Goal: Task Accomplishment & Management: Manage account settings

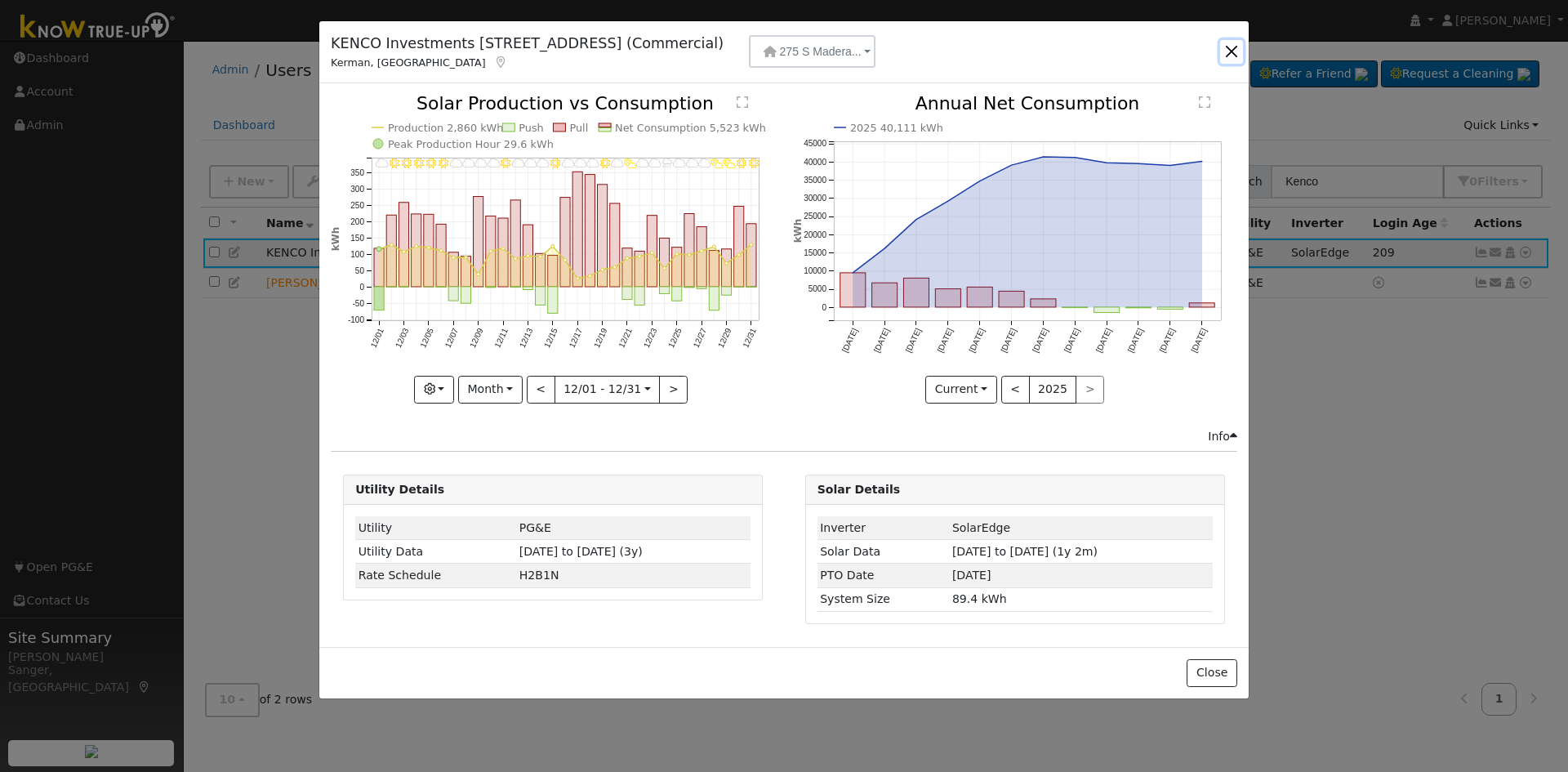
click at [1233, 51] on button "button" at bounding box center [1231, 51] width 23 height 23
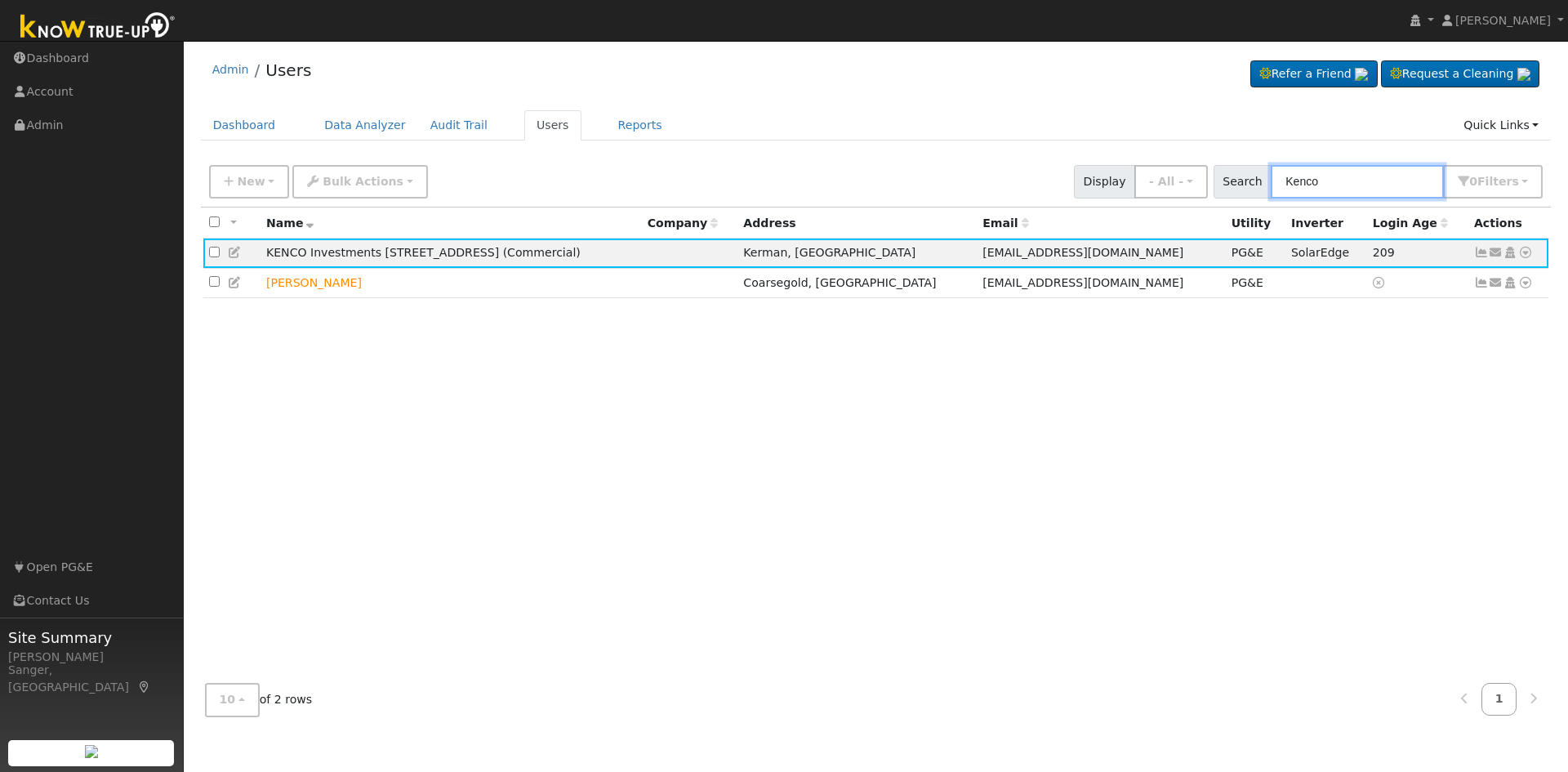
drag, startPoint x: 1348, startPoint y: 178, endPoint x: 1254, endPoint y: 183, distance: 94.1
click at [1254, 183] on div "Search [PERSON_NAME] 0 Filter s My accounts Role Show - All - Show Leads Admin …" at bounding box center [1378, 181] width 330 height 33
paste input "[PERSON_NAME]"
type input "[PERSON_NAME]"
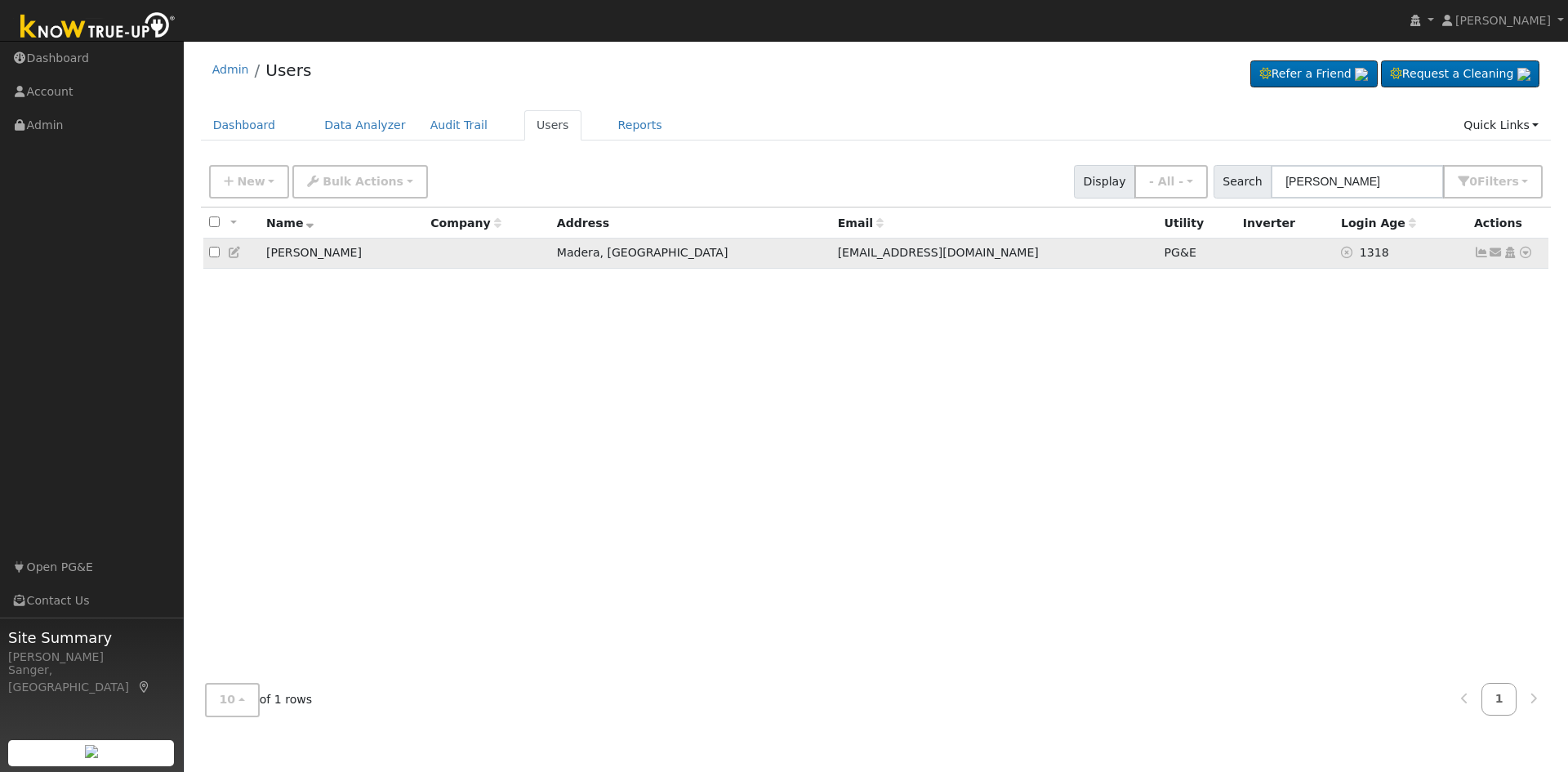
click at [230, 252] on icon at bounding box center [235, 252] width 15 height 11
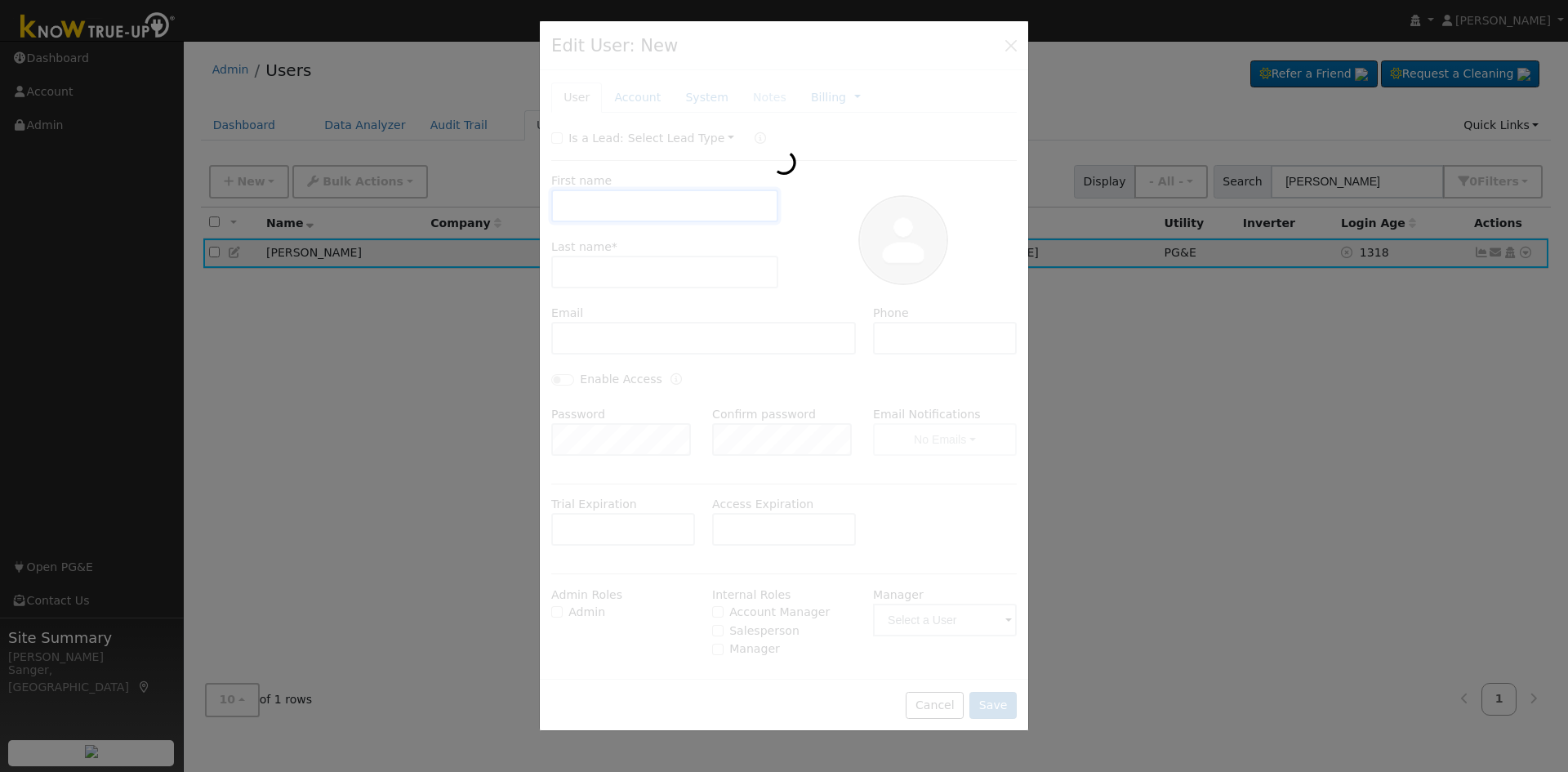
checkbox input "false"
type input "[PERSON_NAME]"
type input "[EMAIL_ADDRESS][DOMAIN_NAME]"
type input "[PHONE_NUMBER]"
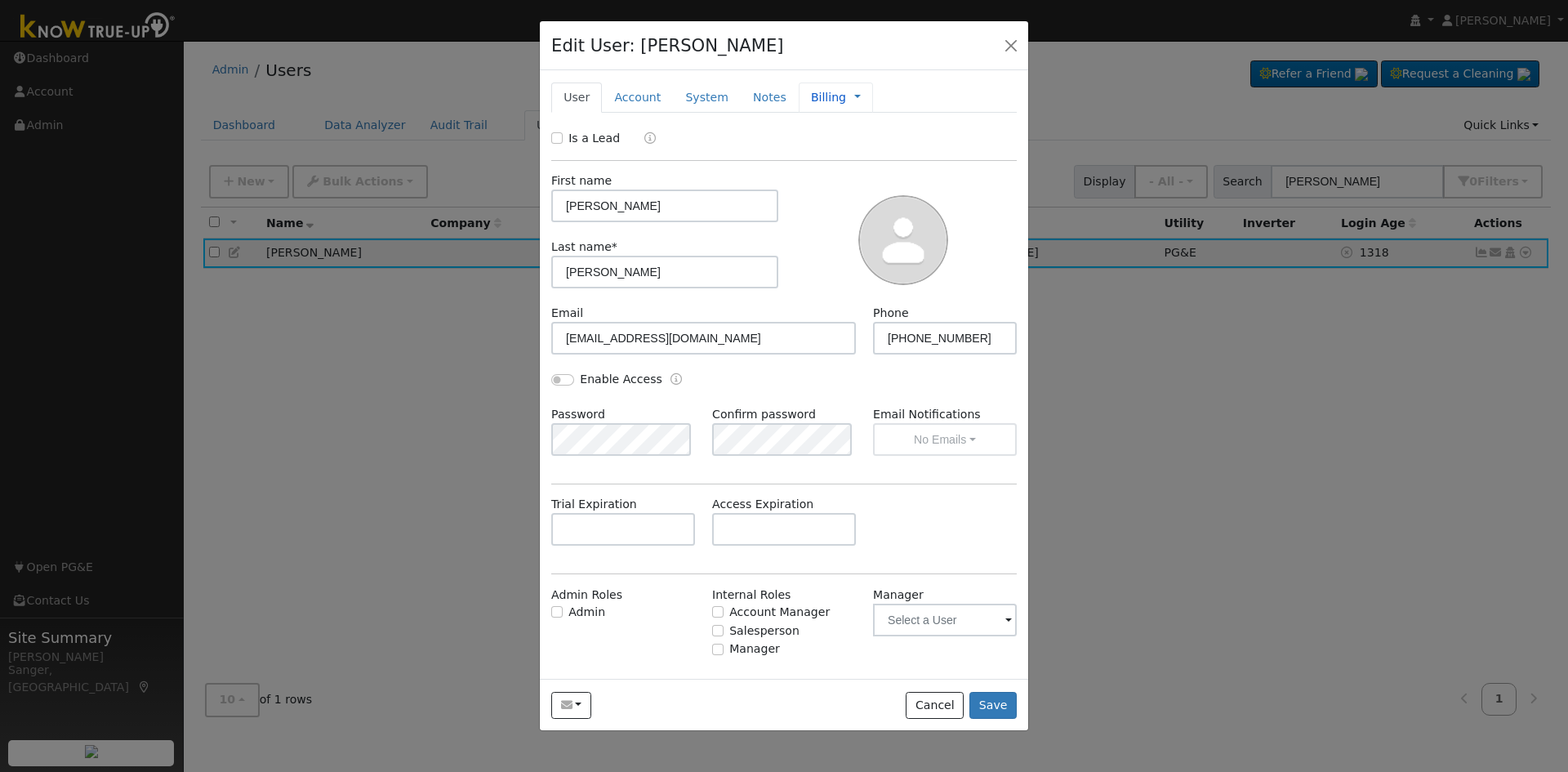
click at [811, 97] on link "Billing" at bounding box center [829, 98] width 35 height 18
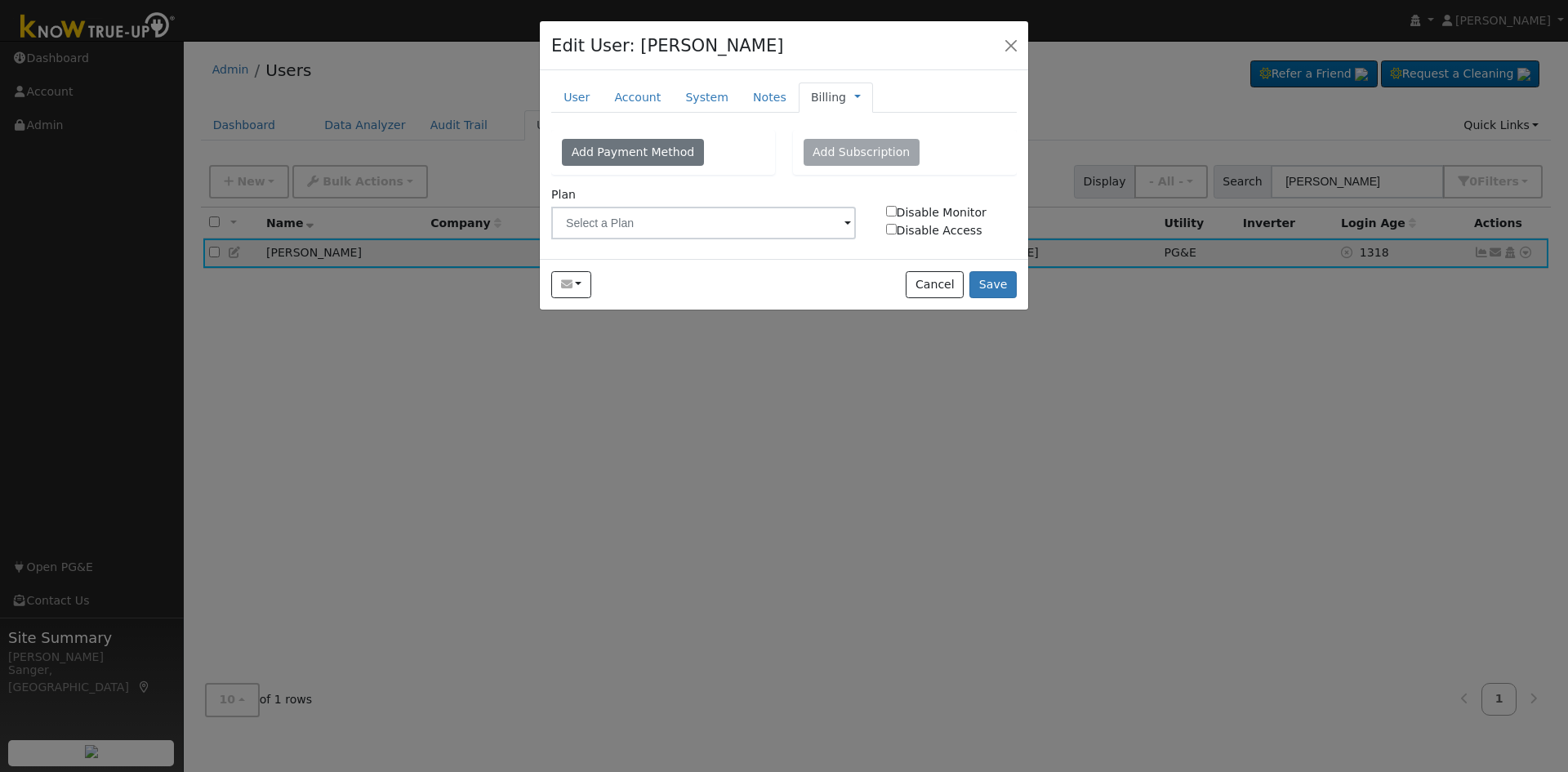
click at [894, 211] on input "Disable Monitor" at bounding box center [891, 212] width 11 height 11
checkbox input "true"
click at [892, 229] on input "Disable Access" at bounding box center [891, 229] width 11 height 11
checkbox input "true"
click at [993, 280] on button "Save" at bounding box center [993, 286] width 47 height 28
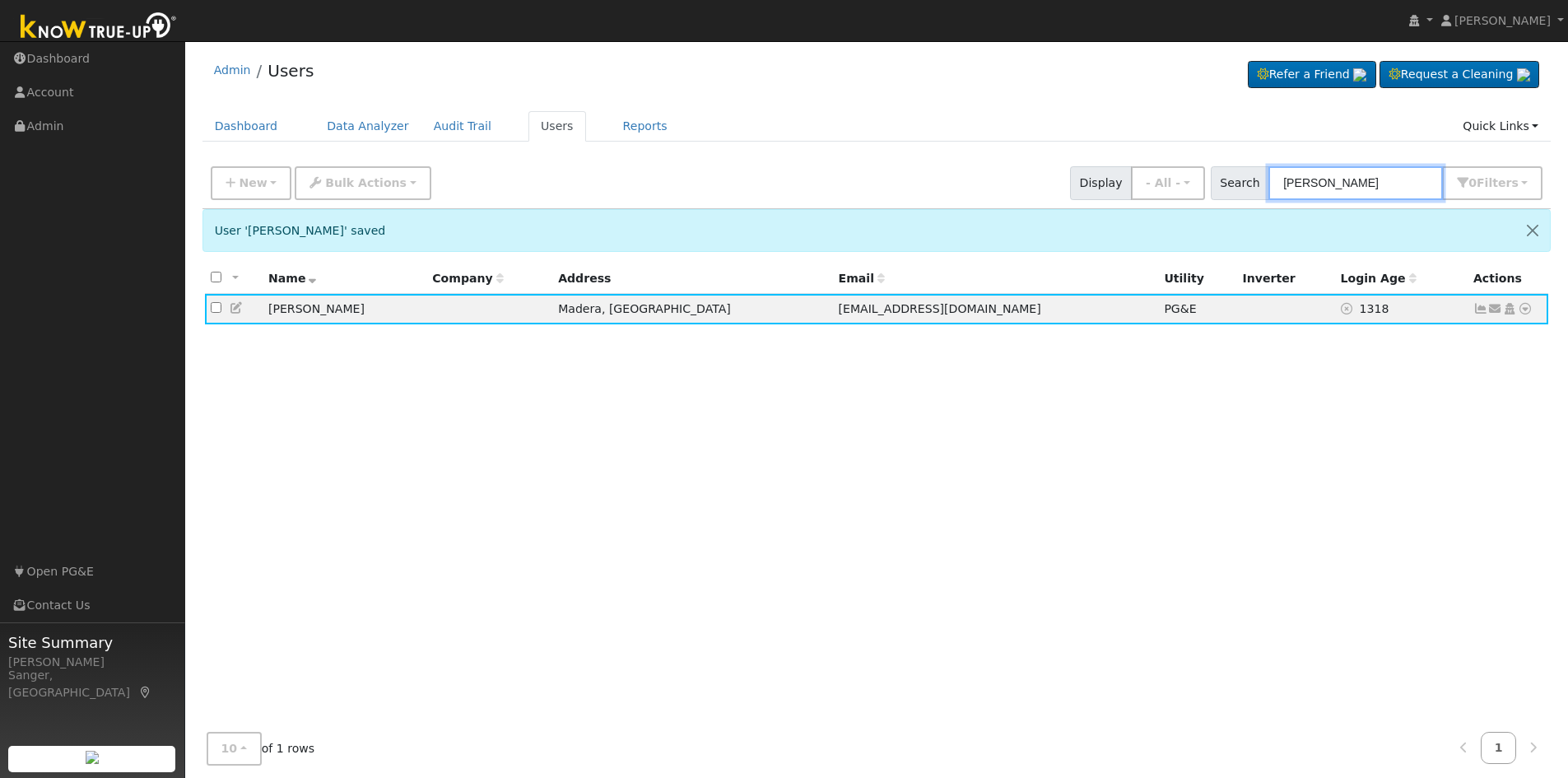
drag, startPoint x: 1403, startPoint y: 184, endPoint x: 1146, endPoint y: 177, distance: 257.1
click at [1146, 177] on div "New Add User Quick Add Quick Connect Quick Convert Lead Bulk Actions Send Email…" at bounding box center [877, 180] width 1338 height 40
paste input "Leas"
type input "Leas"
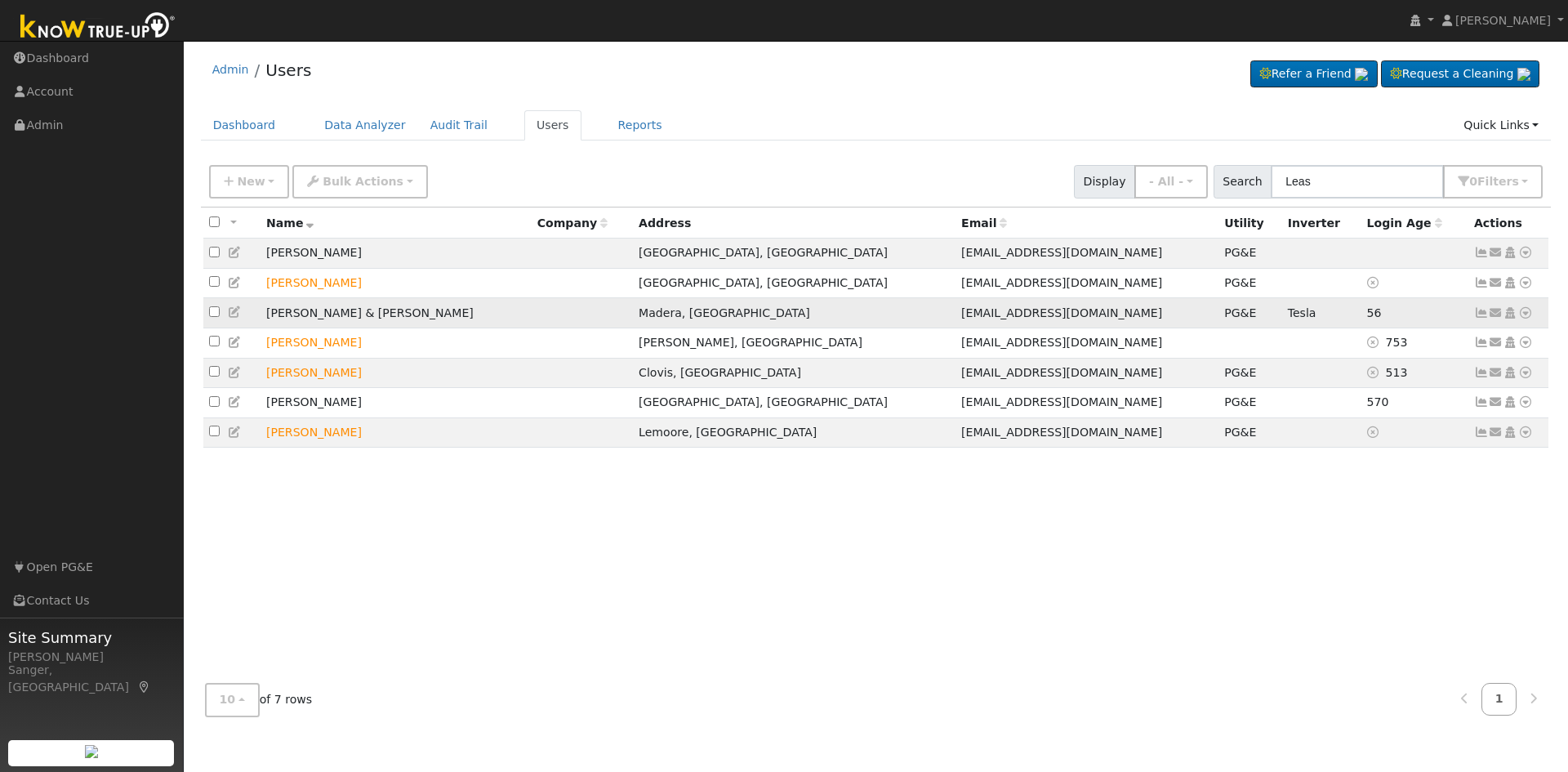
click at [1478, 314] on icon at bounding box center [1481, 313] width 15 height 11
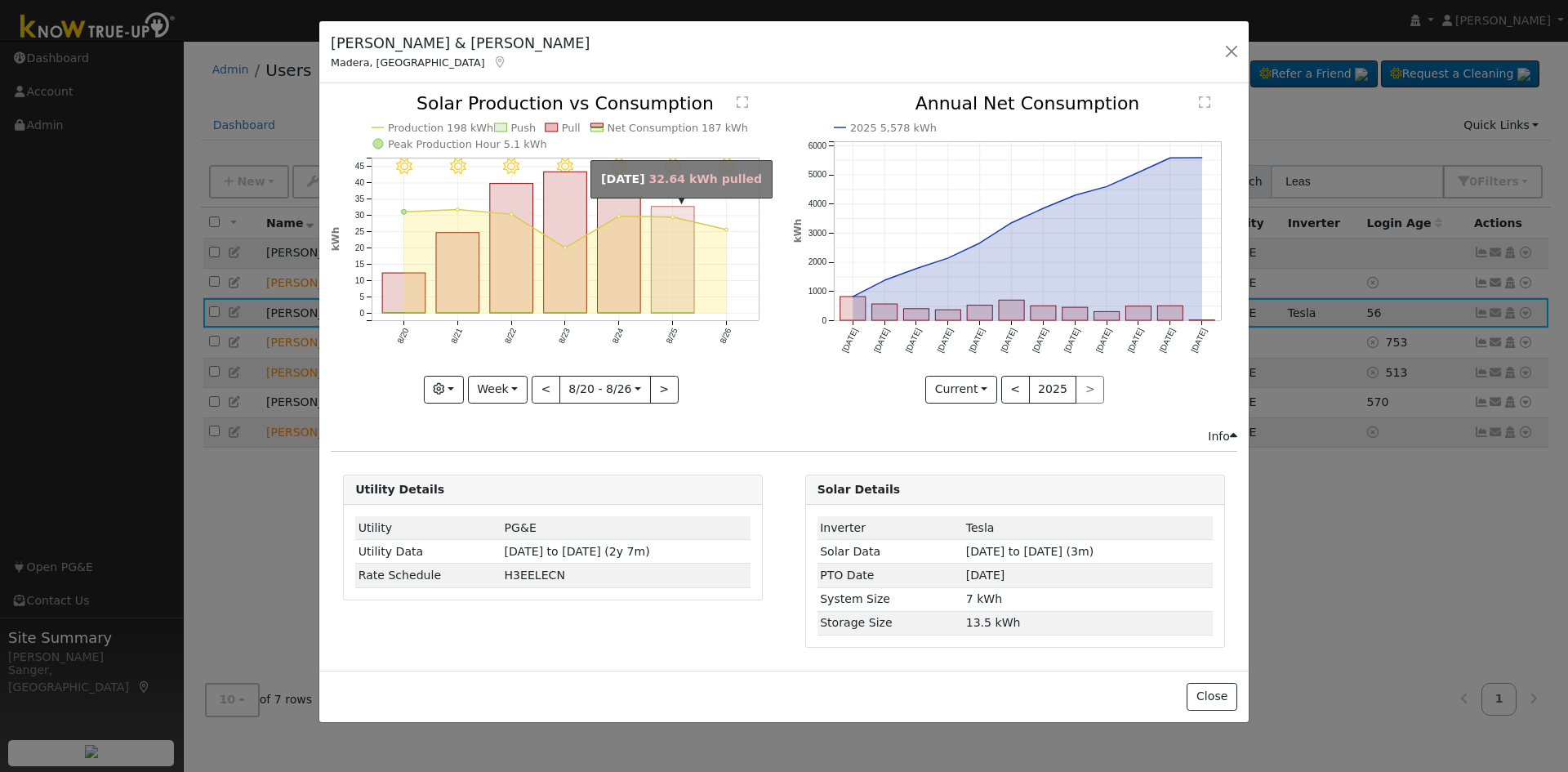
click at [657, 278] on rect "onclick=""" at bounding box center [673, 259] width 43 height 106
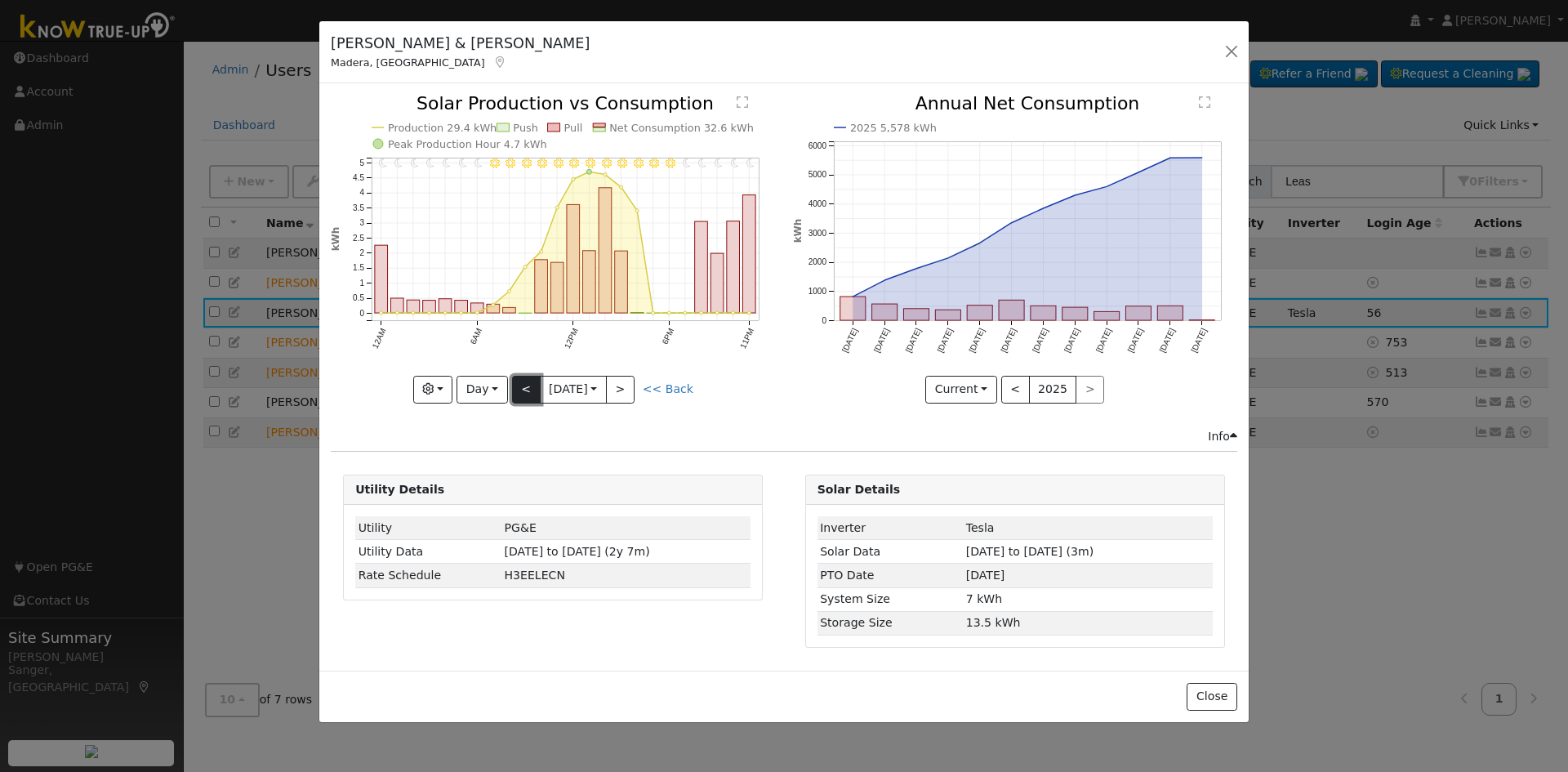
click at [518, 389] on button "<" at bounding box center [526, 390] width 29 height 28
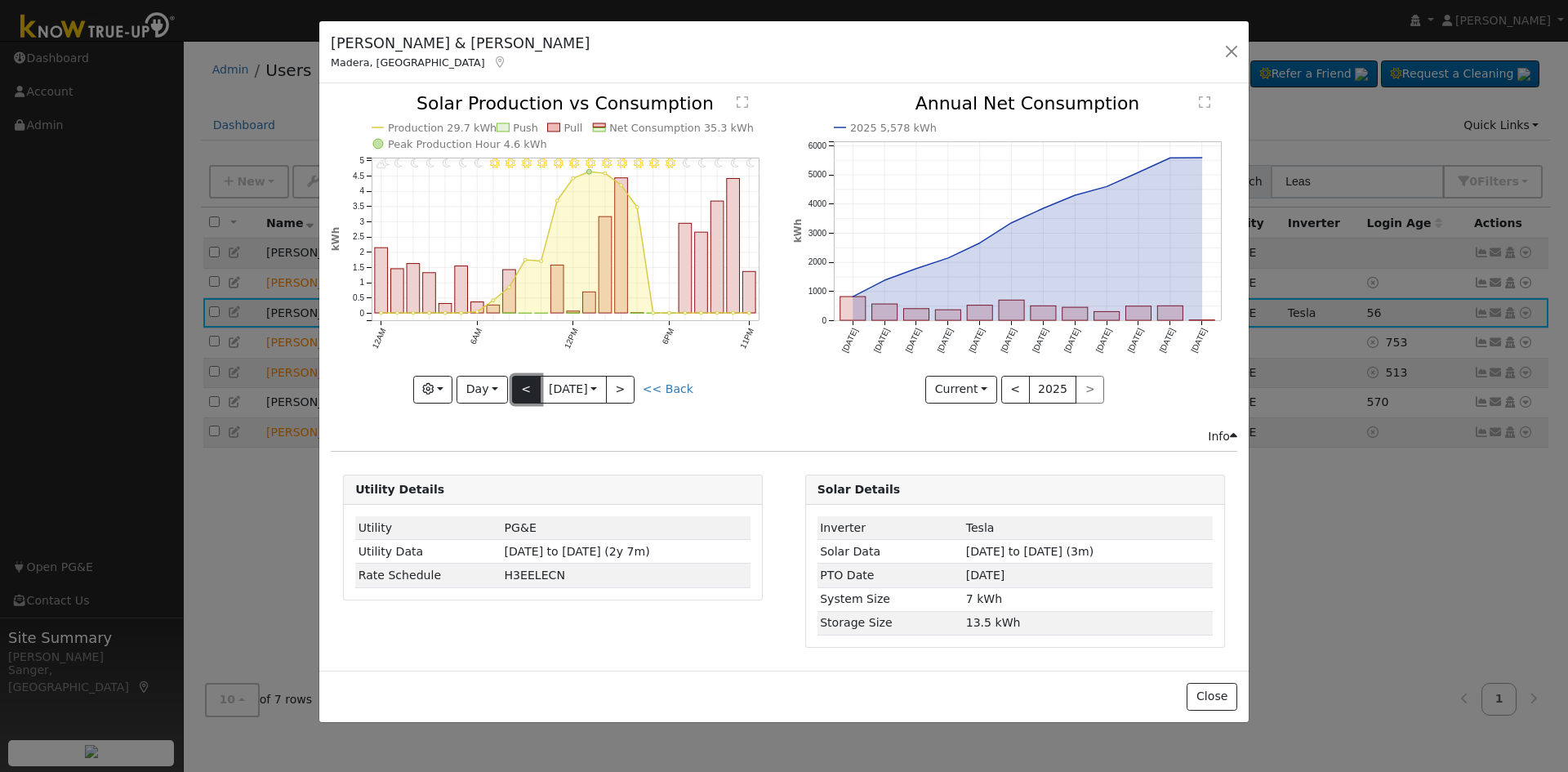
click at [518, 389] on button "<" at bounding box center [526, 390] width 29 height 28
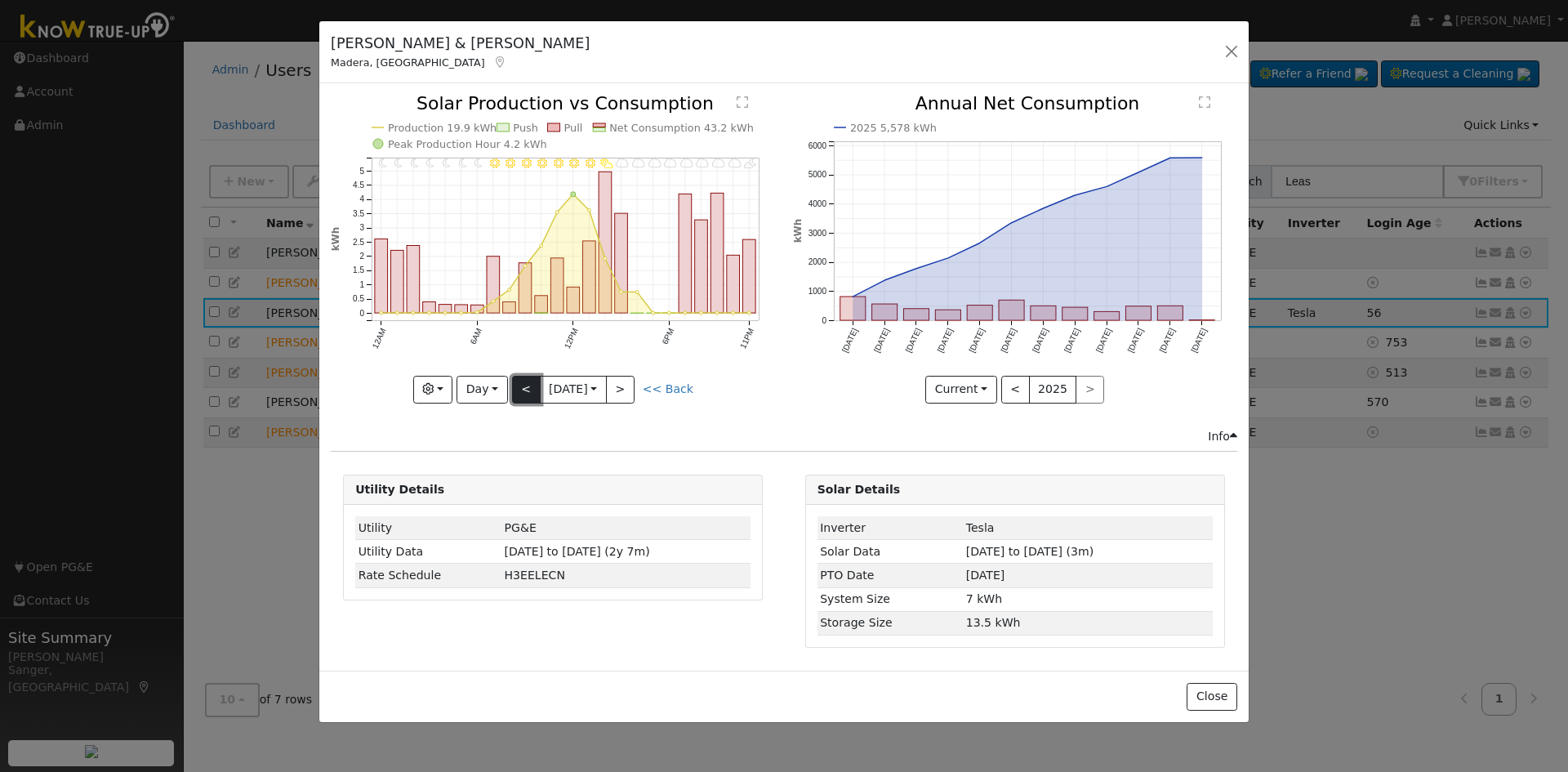
click at [518, 389] on button "<" at bounding box center [526, 390] width 29 height 28
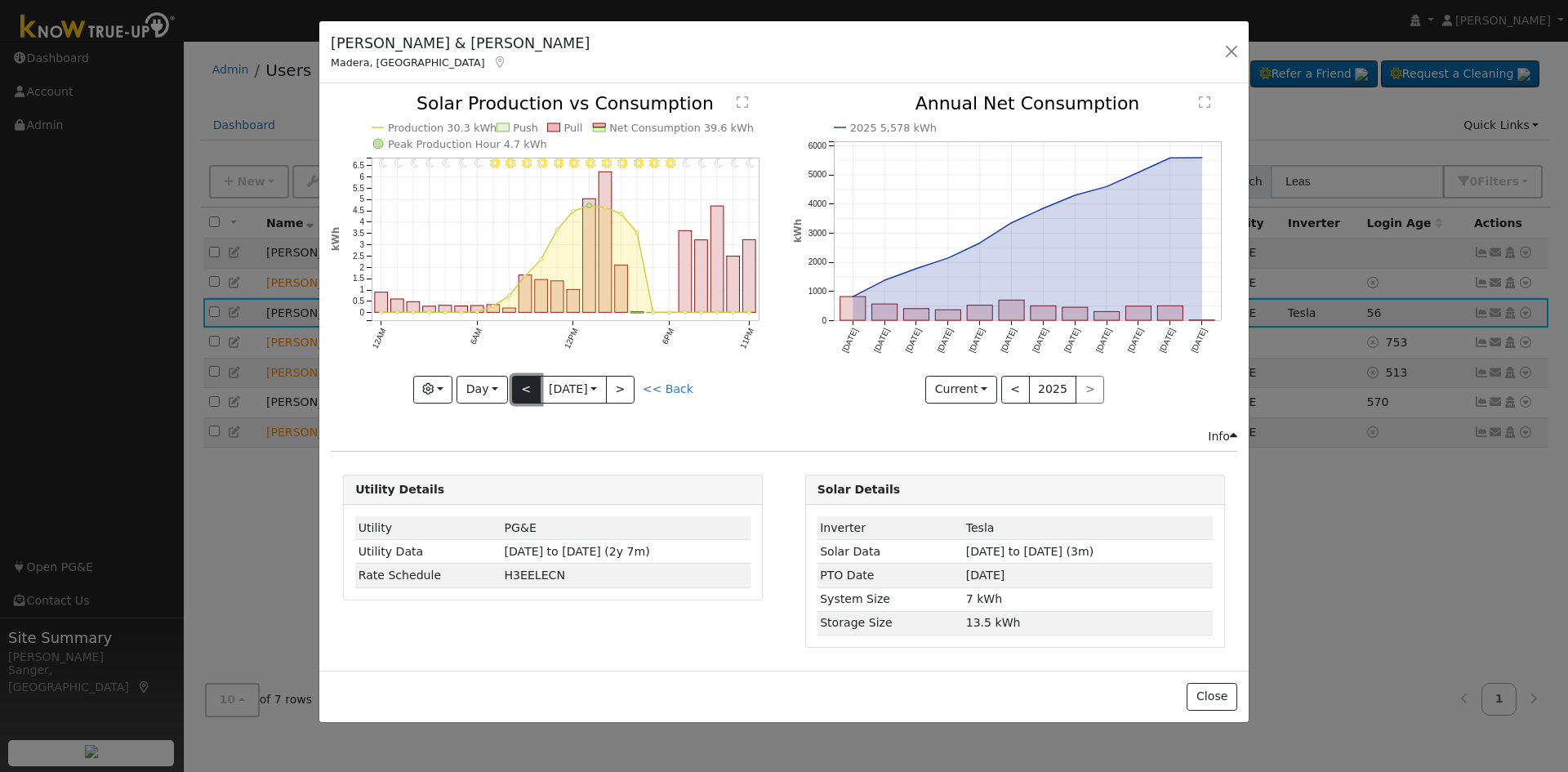
click at [518, 389] on button "<" at bounding box center [526, 390] width 29 height 28
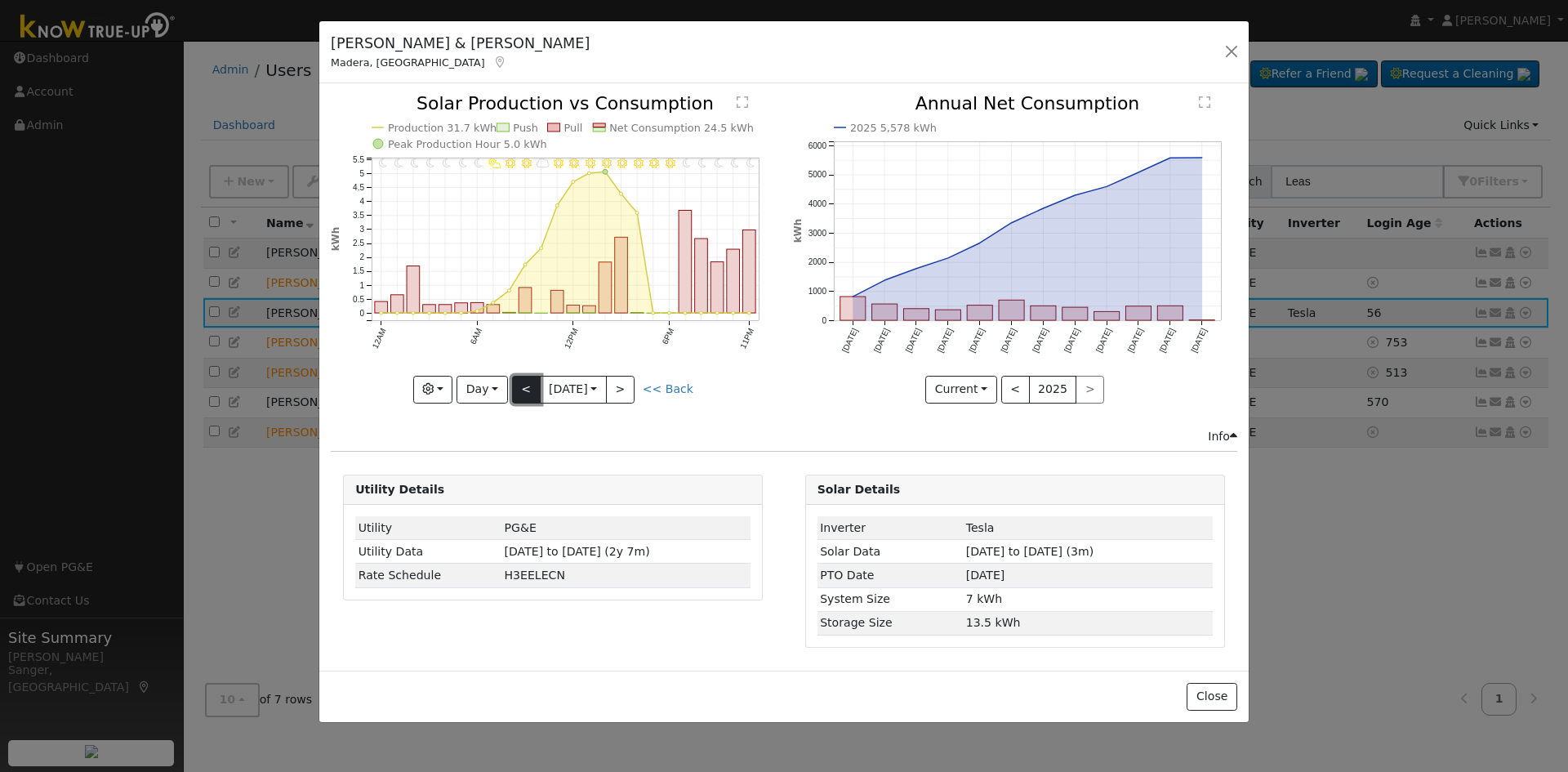
click at [518, 389] on button "<" at bounding box center [526, 390] width 29 height 28
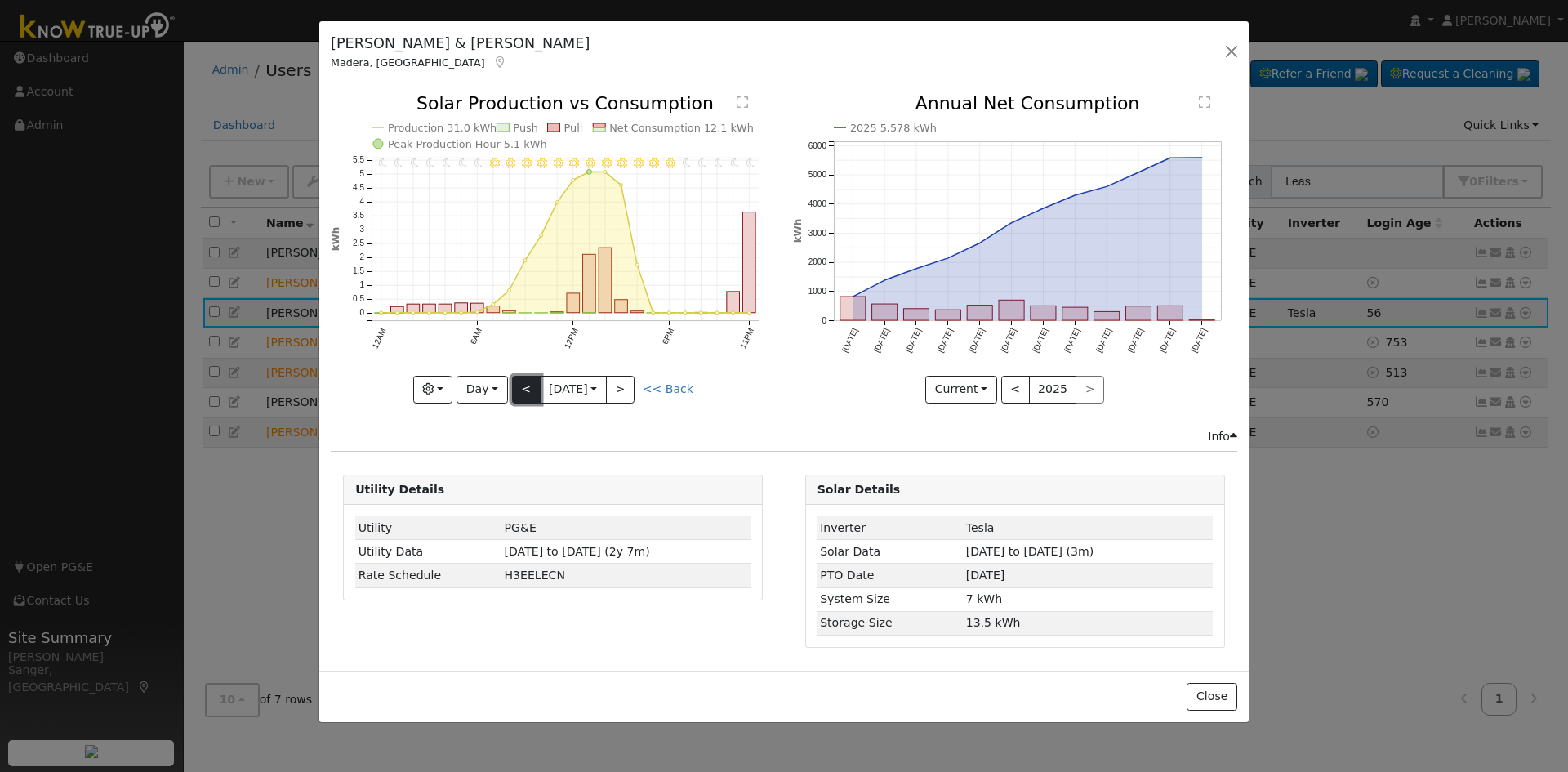
click at [518, 389] on button "<" at bounding box center [526, 390] width 29 height 28
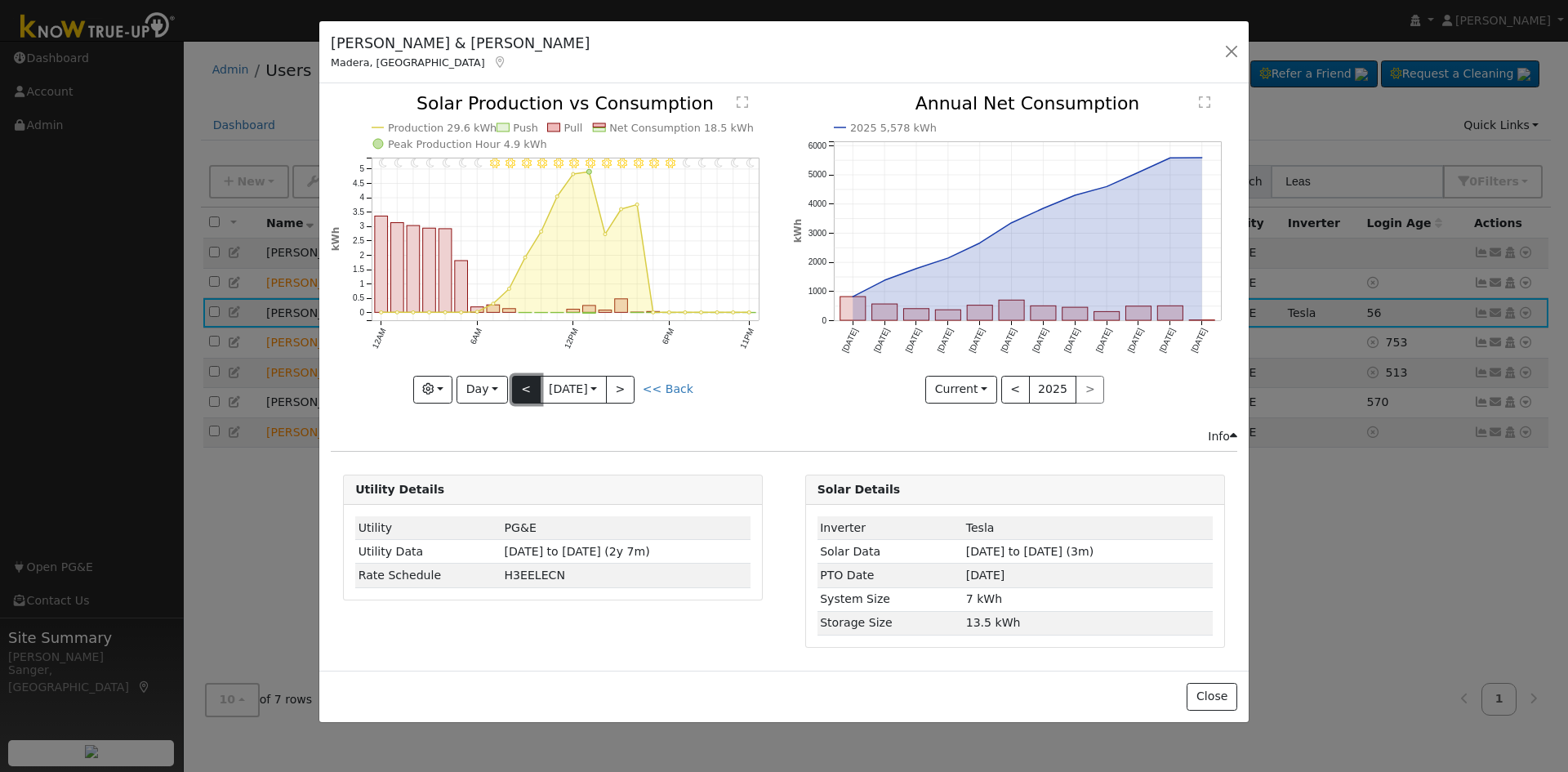
click at [518, 389] on button "<" at bounding box center [526, 390] width 29 height 28
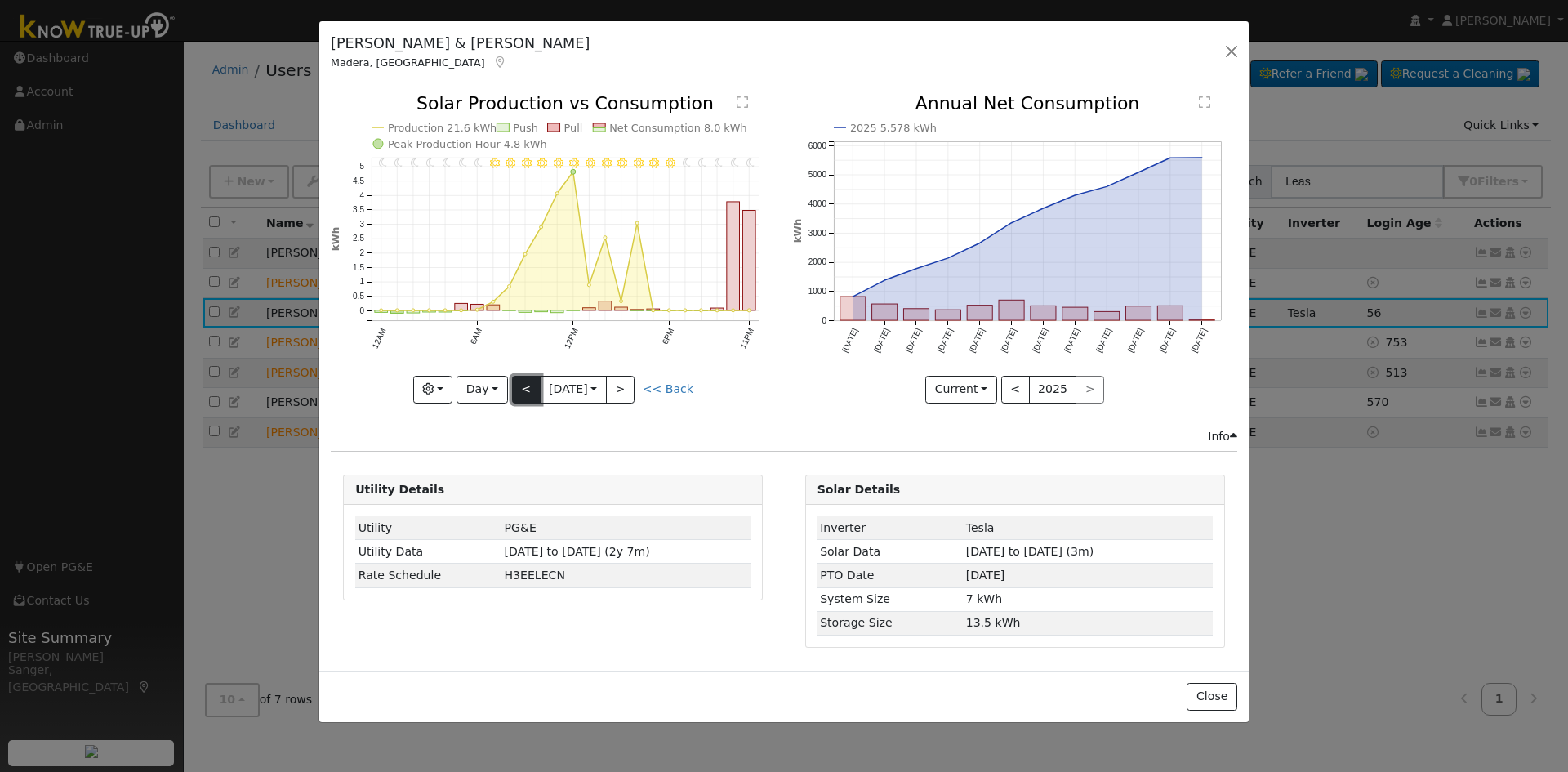
click at [518, 389] on button "<" at bounding box center [526, 390] width 29 height 28
click at [525, 380] on button "<" at bounding box center [526, 390] width 29 height 28
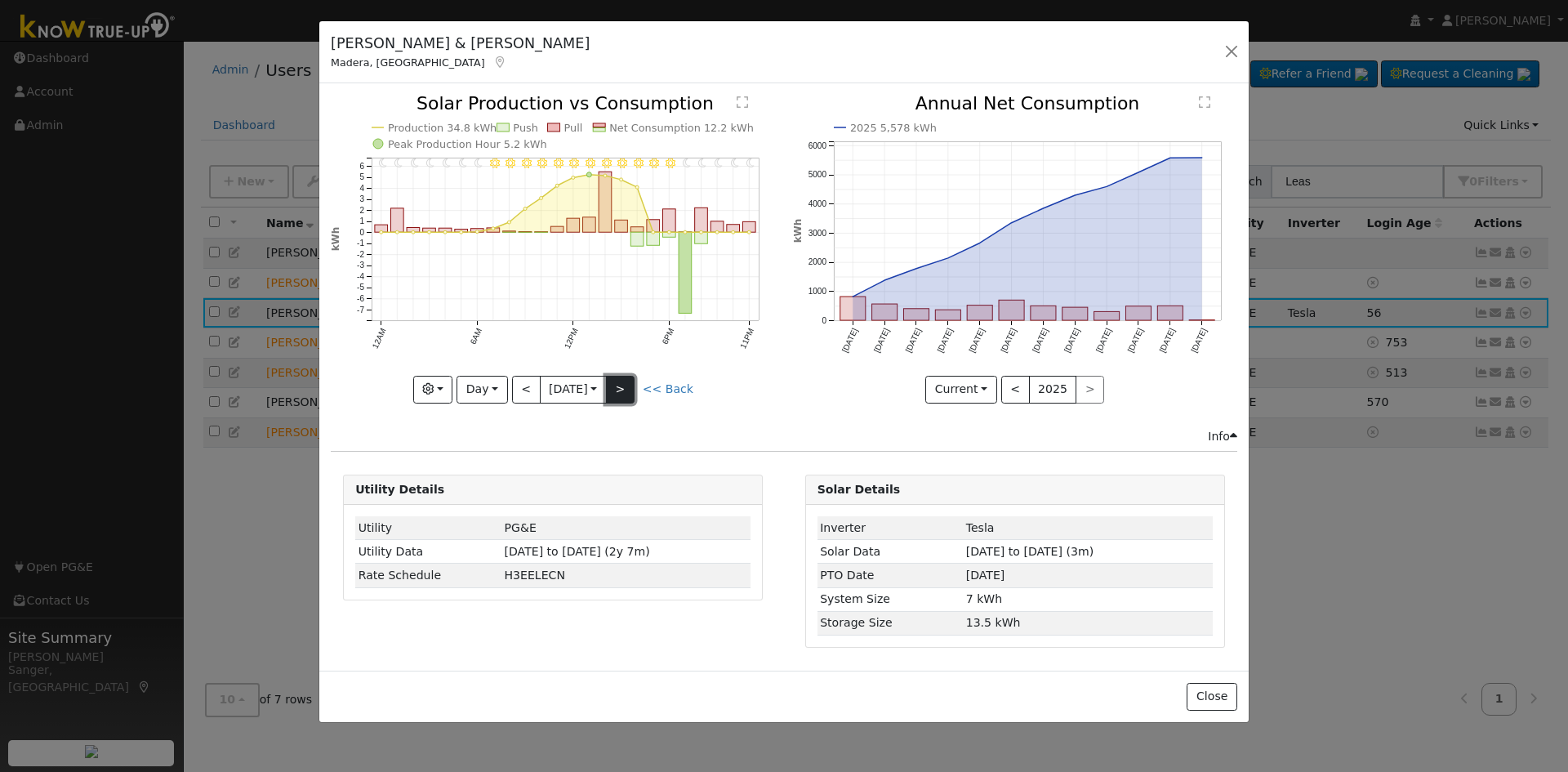
click at [625, 387] on button ">" at bounding box center [620, 390] width 29 height 28
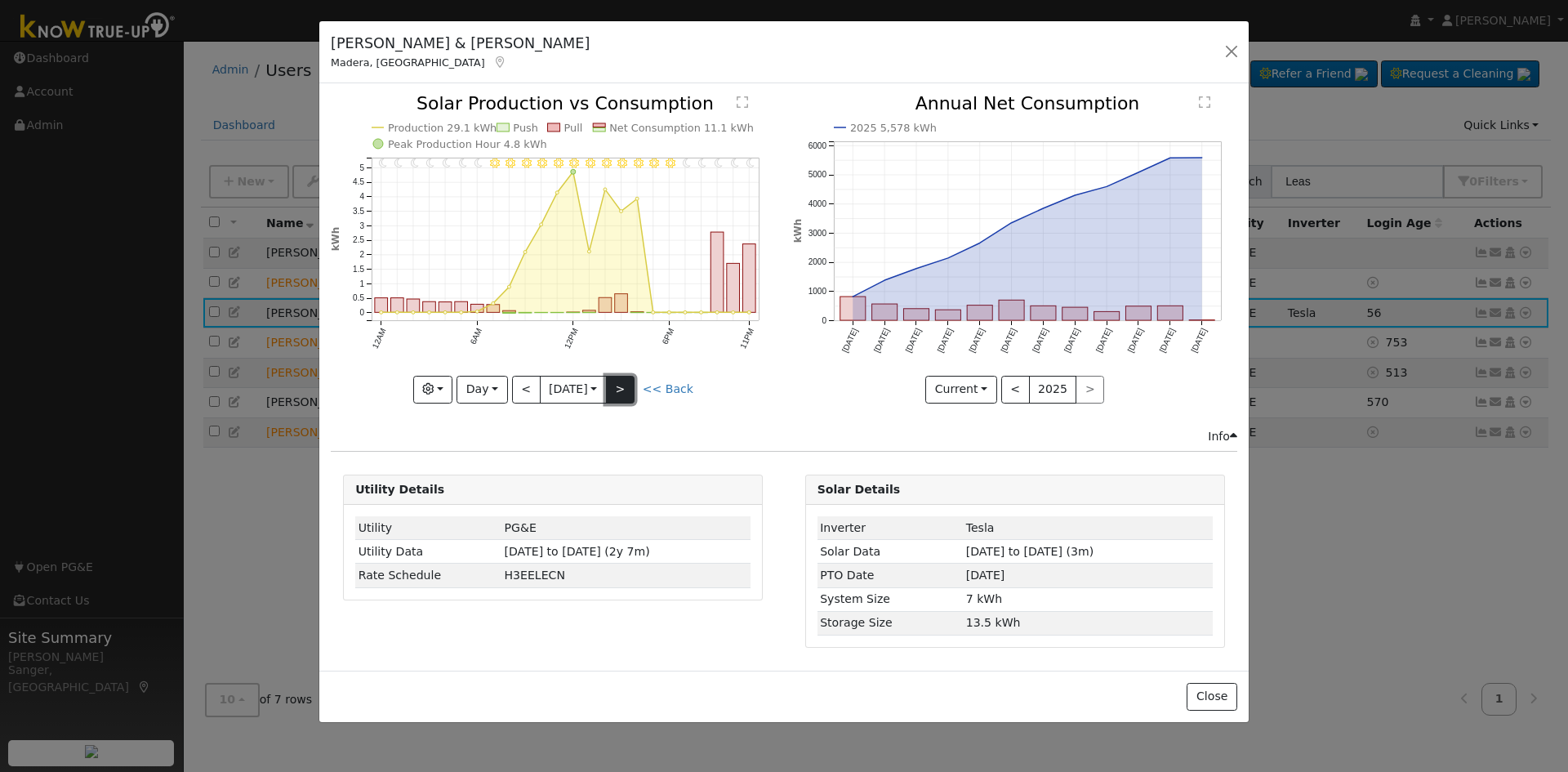
click at [633, 388] on button ">" at bounding box center [620, 390] width 29 height 28
click at [519, 386] on button "<" at bounding box center [526, 390] width 29 height 28
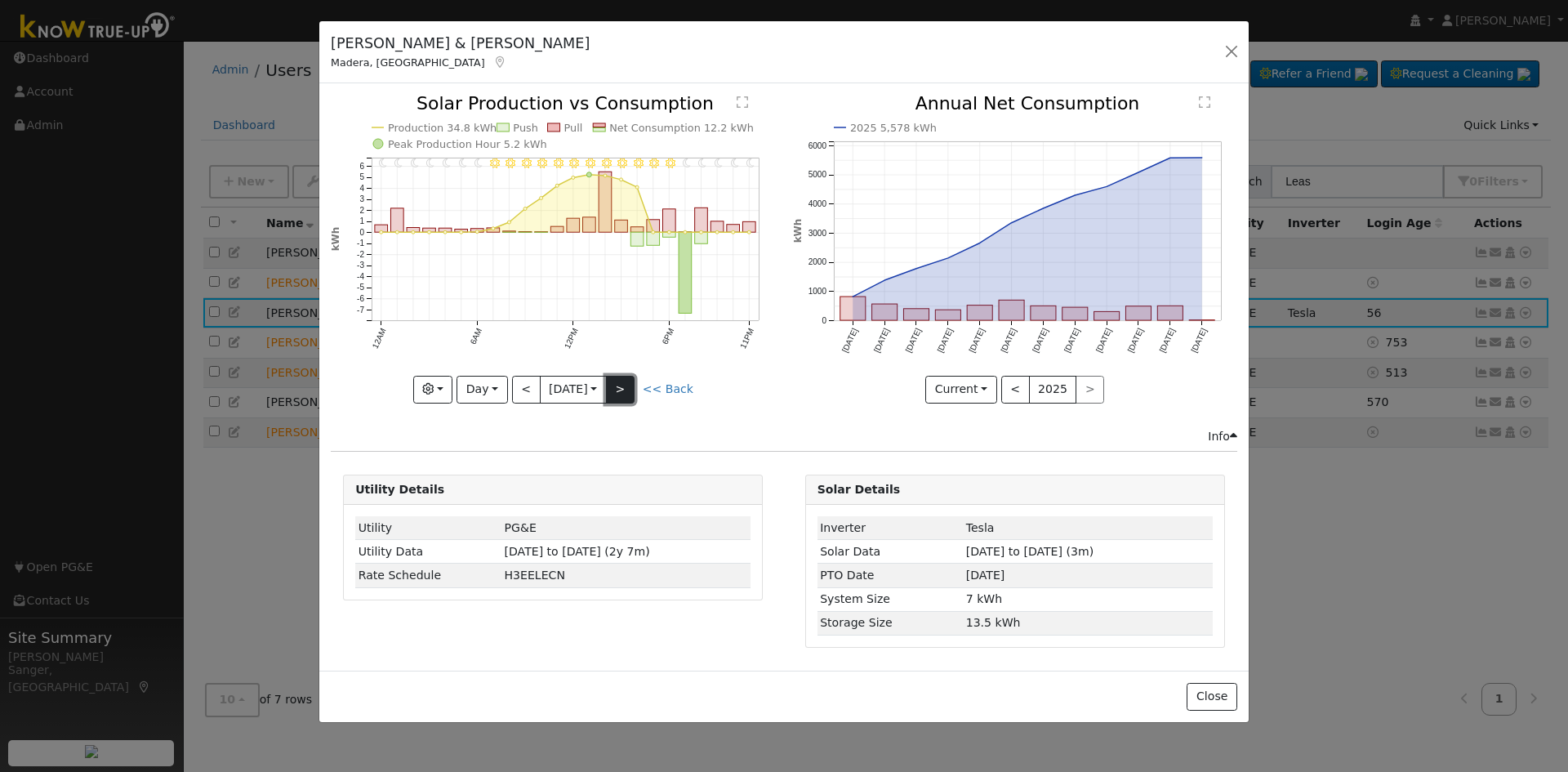
click at [634, 385] on button ">" at bounding box center [620, 390] width 29 height 28
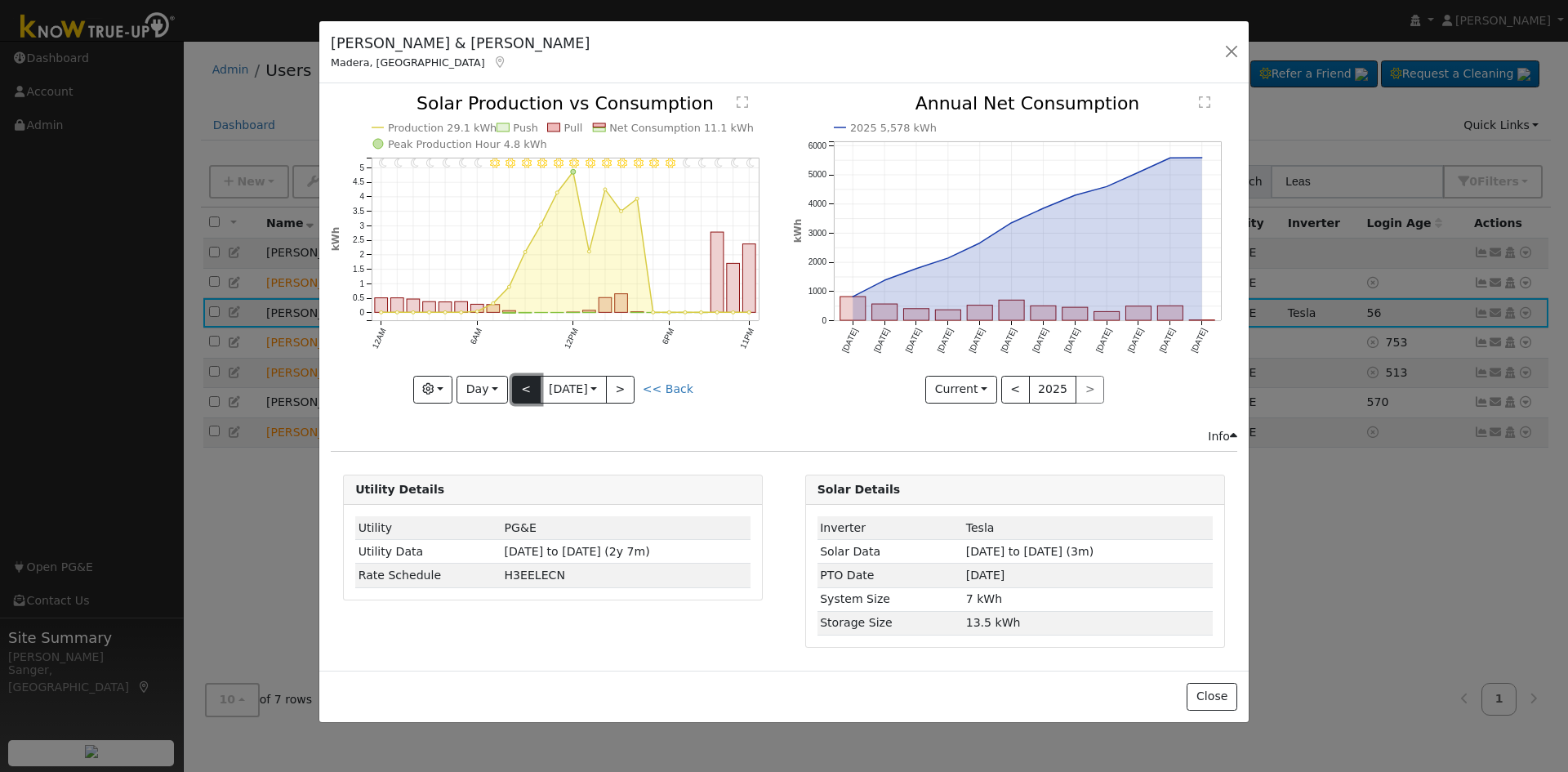
click at [524, 386] on button "<" at bounding box center [526, 390] width 29 height 28
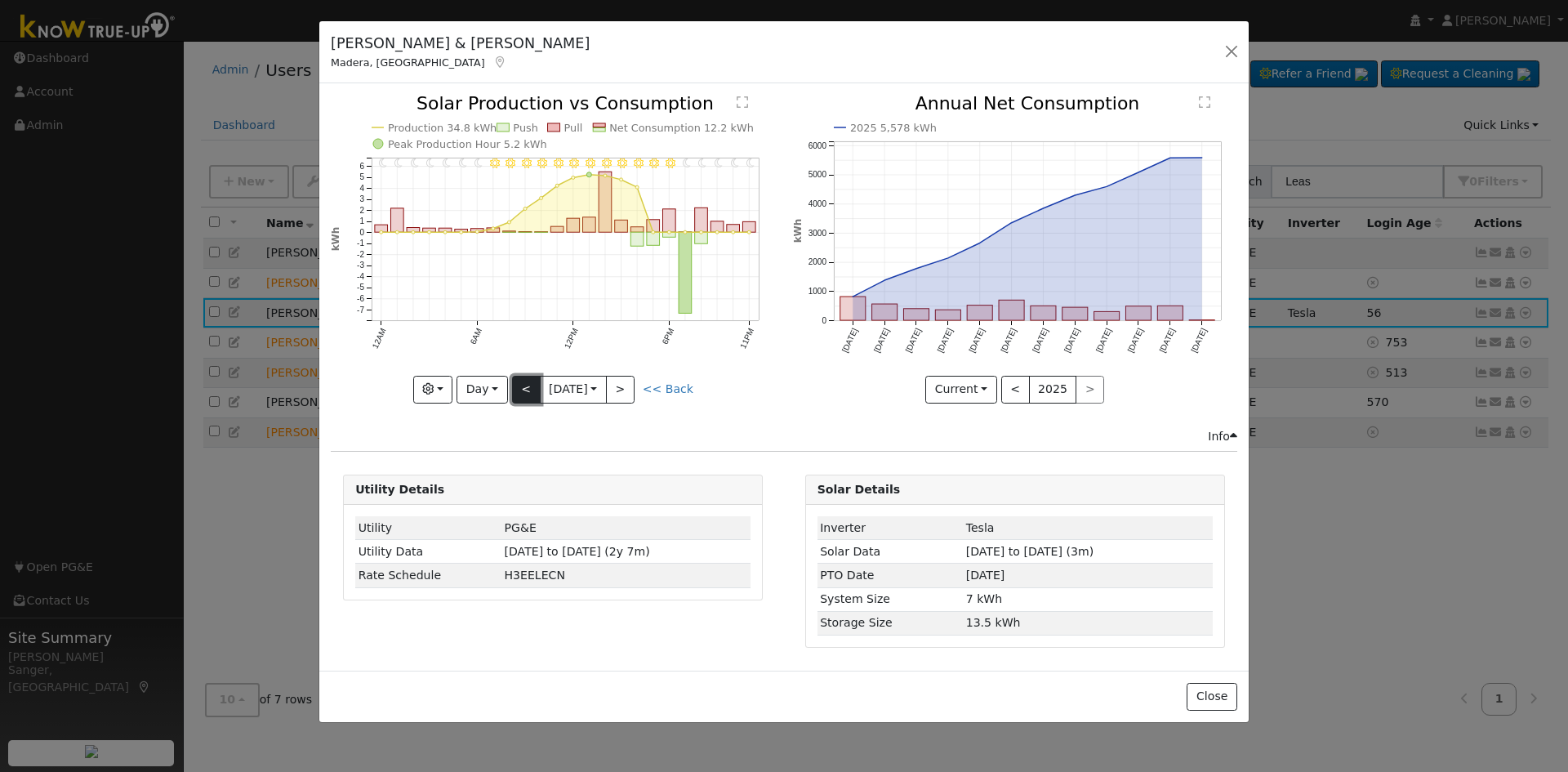
click at [524, 386] on button "<" at bounding box center [526, 390] width 29 height 28
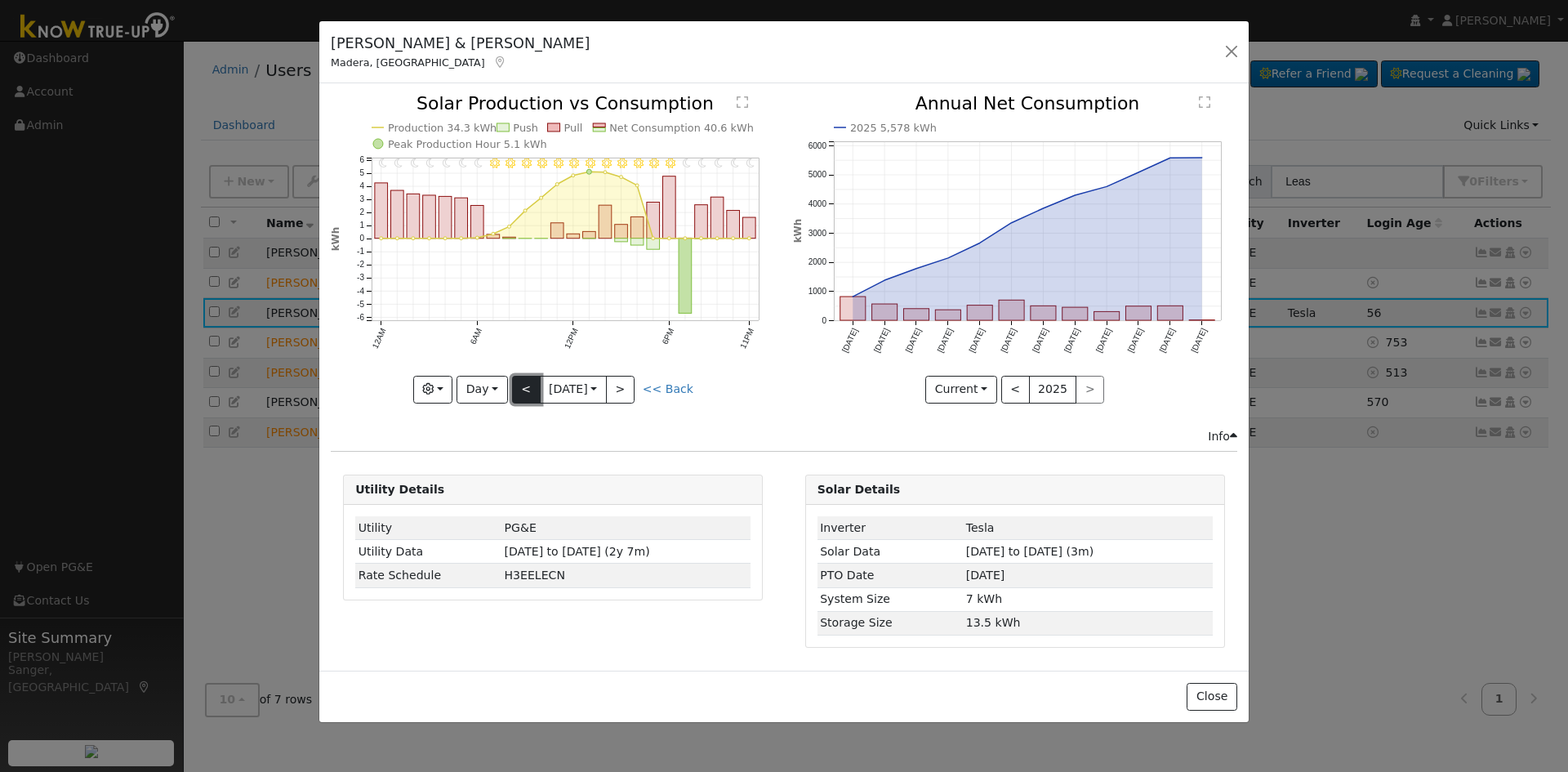
click at [524, 386] on button "<" at bounding box center [526, 390] width 29 height 28
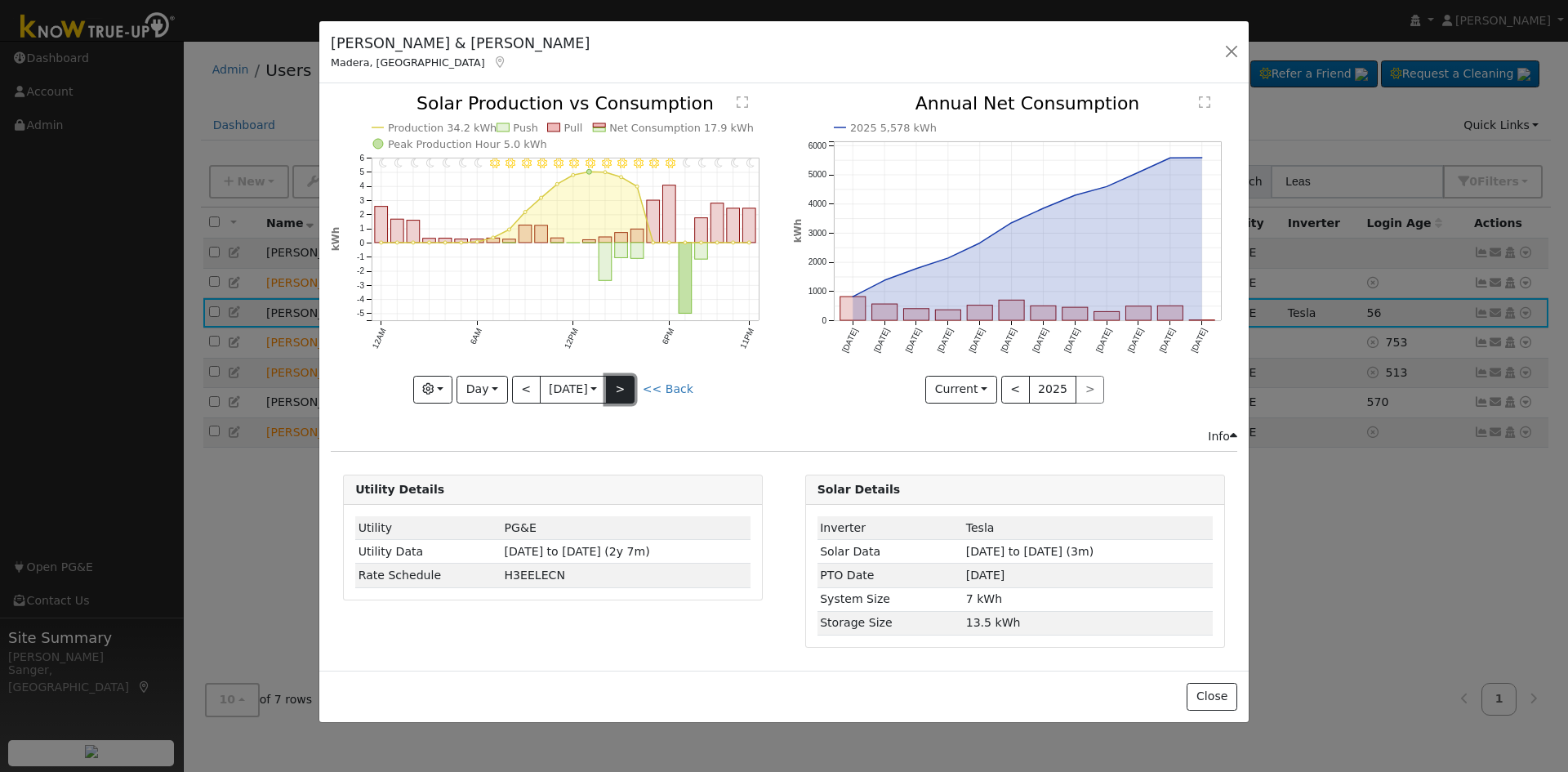
click at [628, 387] on button ">" at bounding box center [620, 390] width 29 height 28
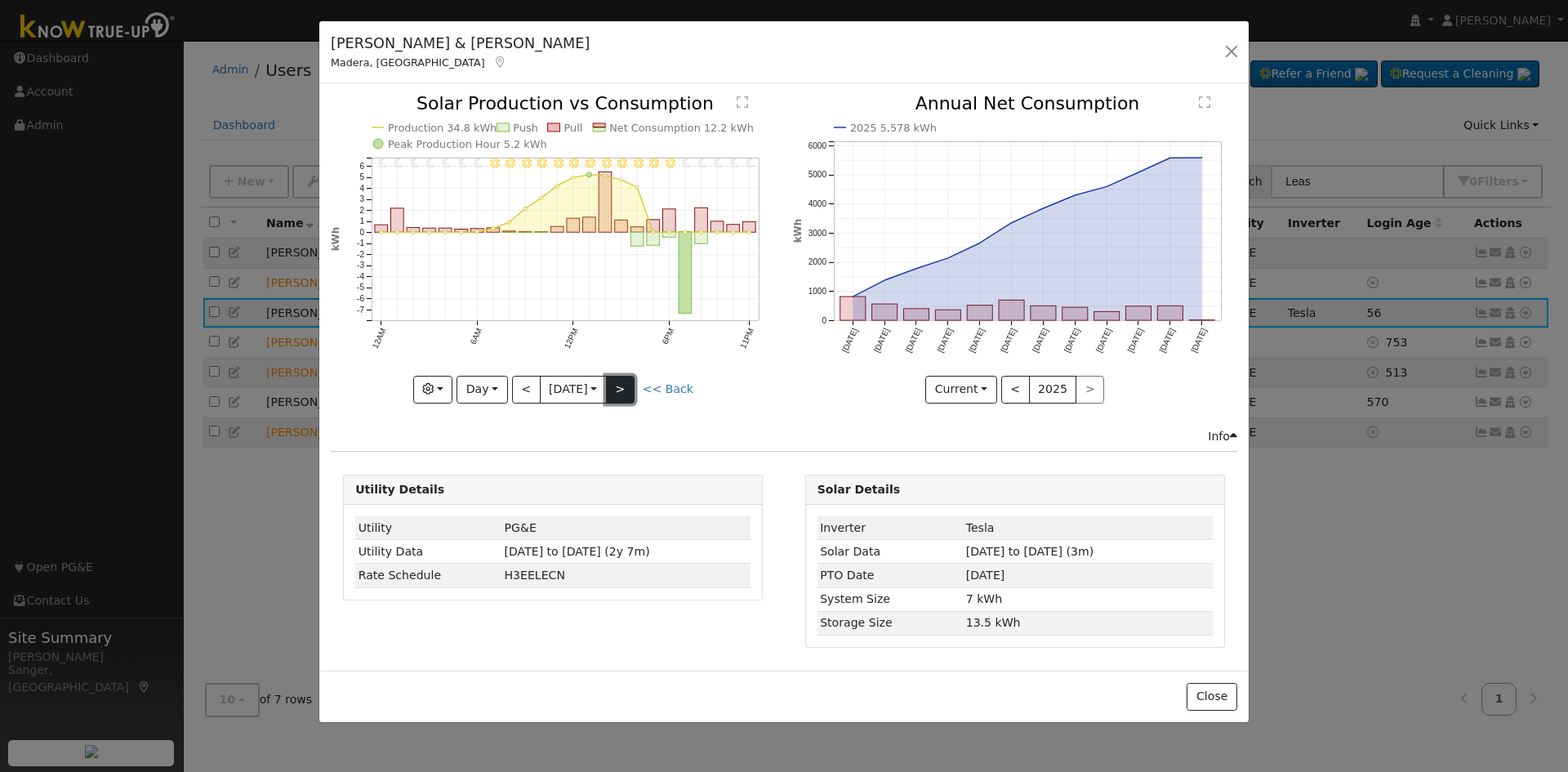
click at [628, 387] on button ">" at bounding box center [620, 390] width 29 height 28
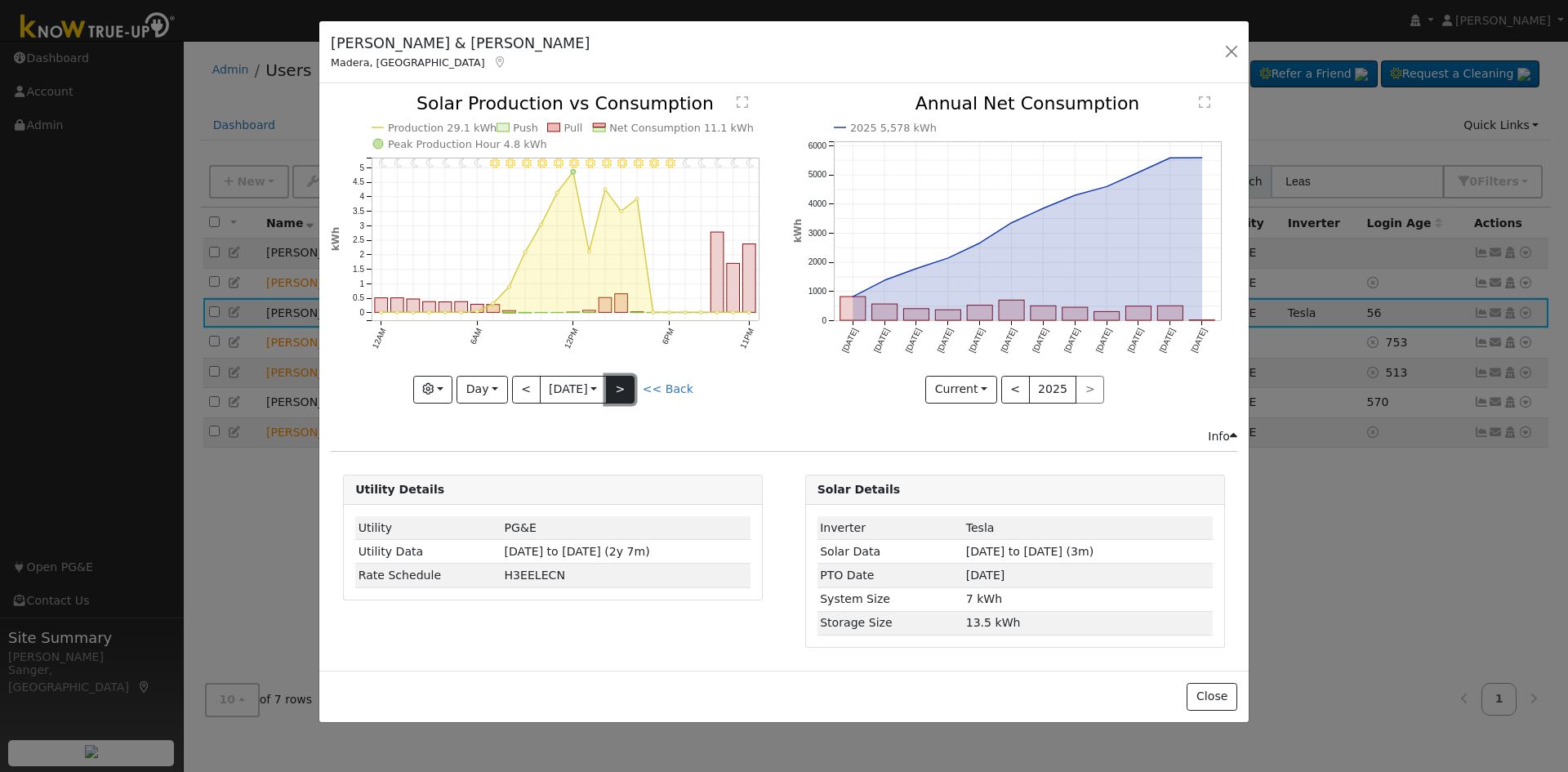
click at [628, 387] on button ">" at bounding box center [620, 390] width 29 height 28
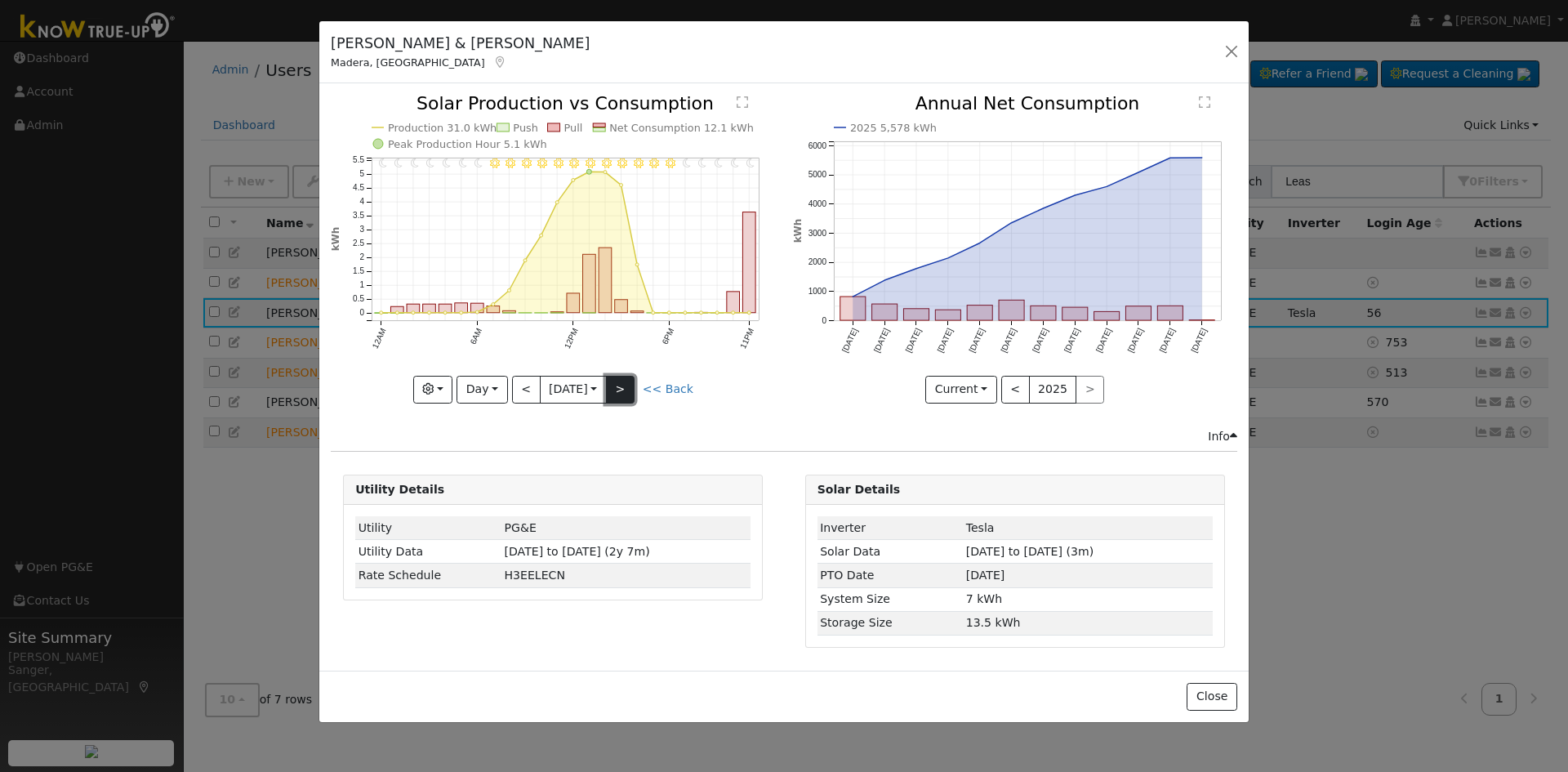
click at [625, 387] on button ">" at bounding box center [620, 390] width 29 height 28
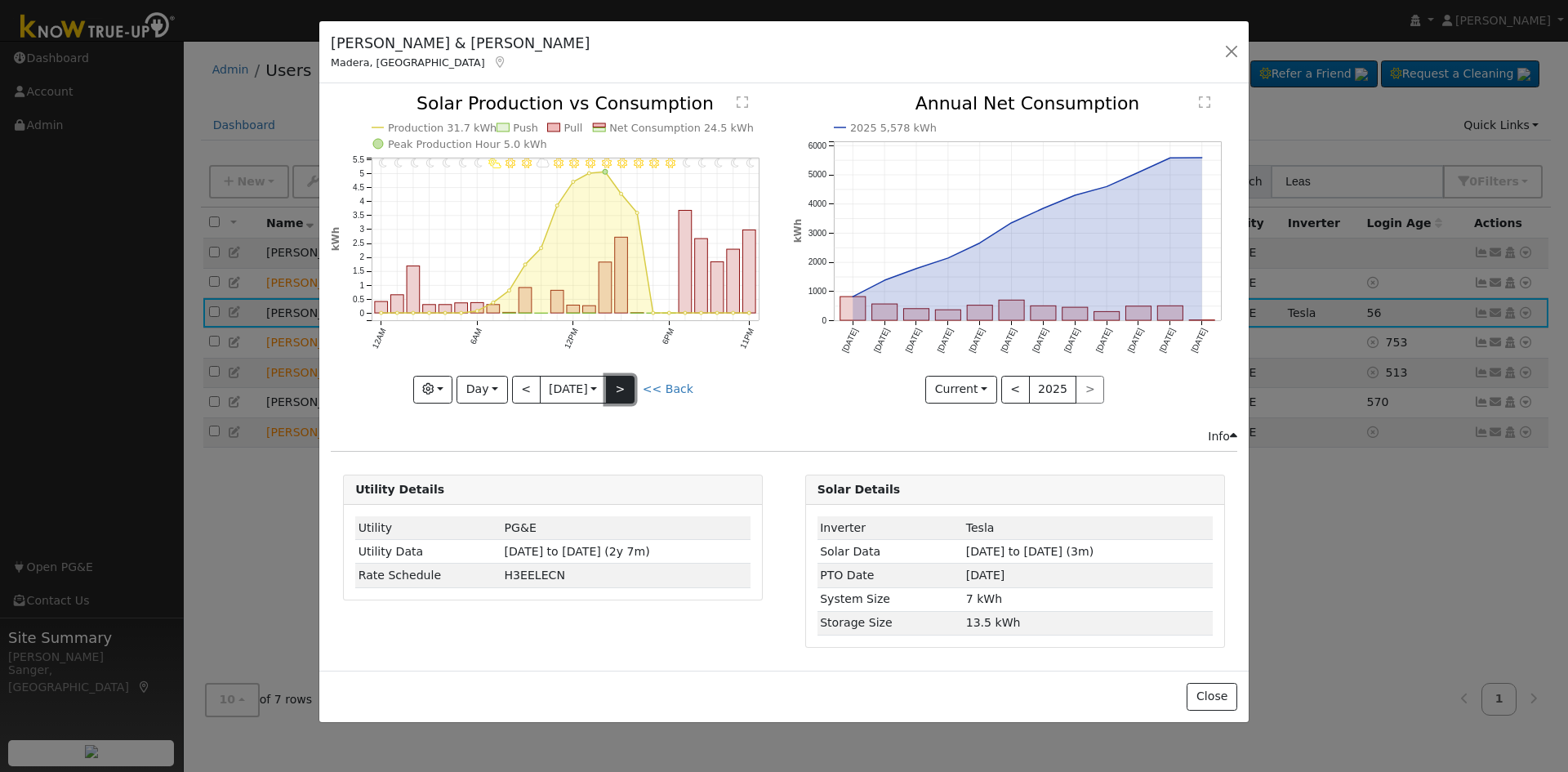
click at [625, 387] on button ">" at bounding box center [620, 390] width 29 height 28
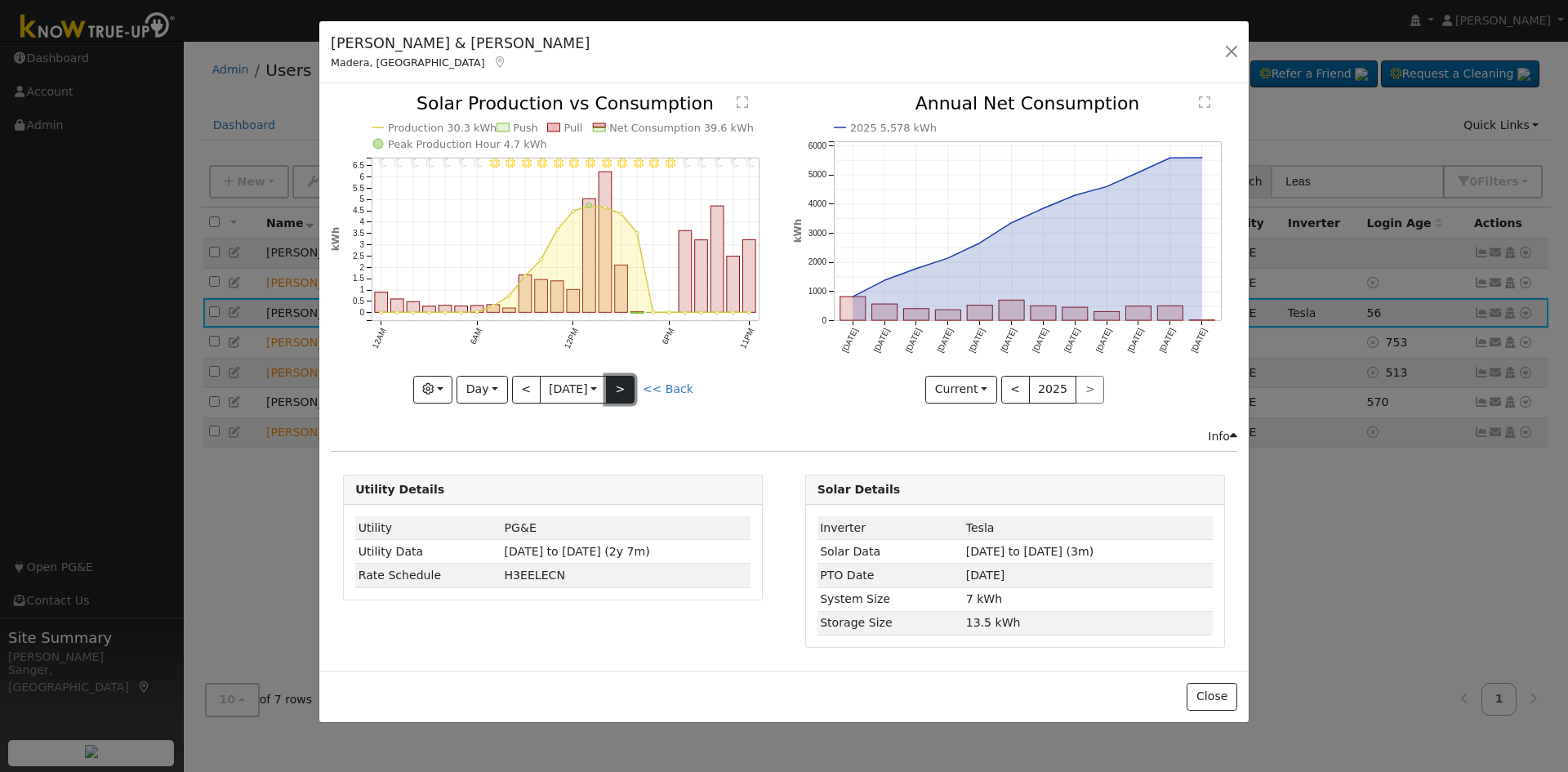
click at [625, 387] on button ">" at bounding box center [620, 390] width 29 height 28
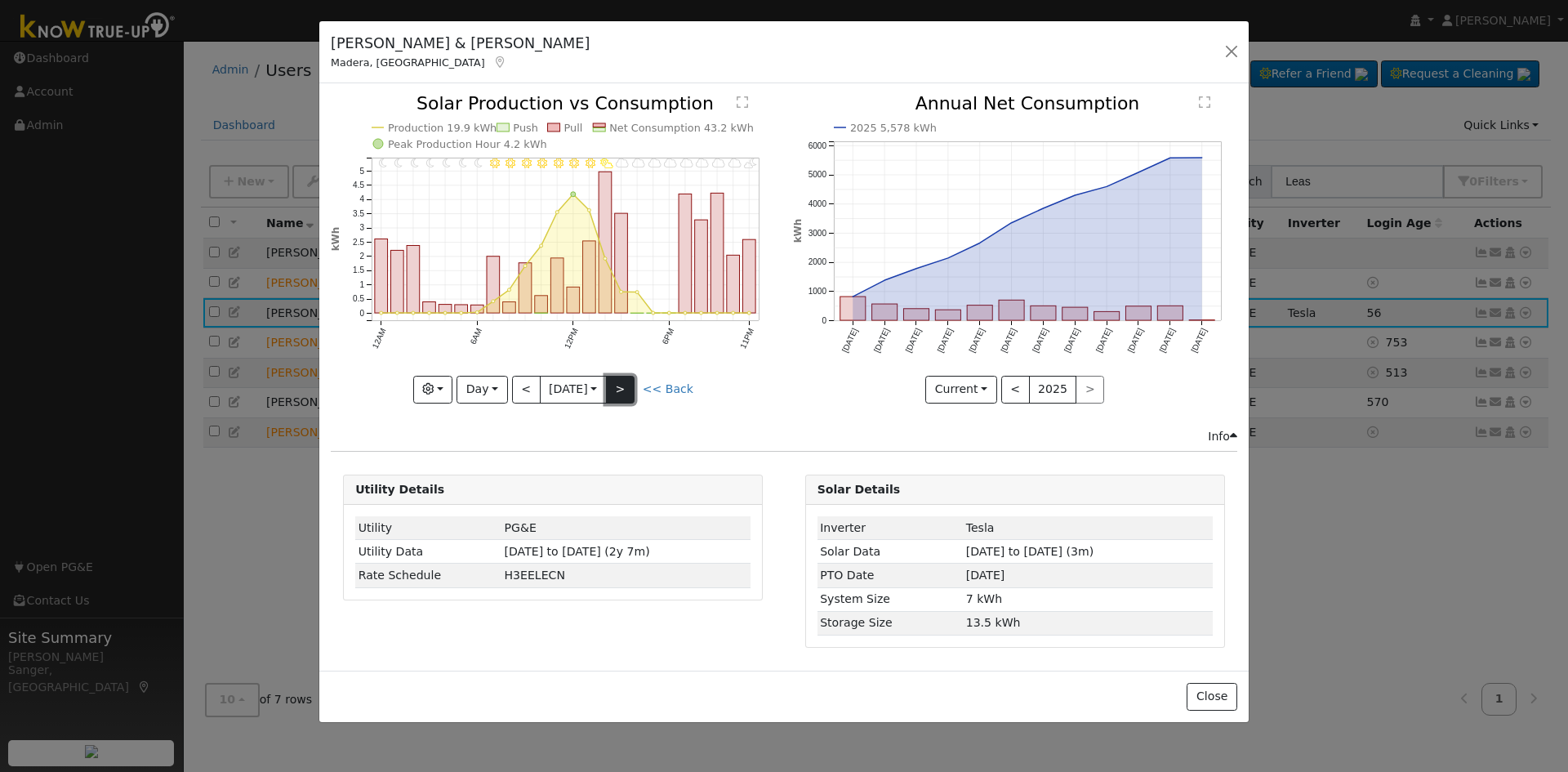
click at [625, 387] on button ">" at bounding box center [620, 390] width 29 height 28
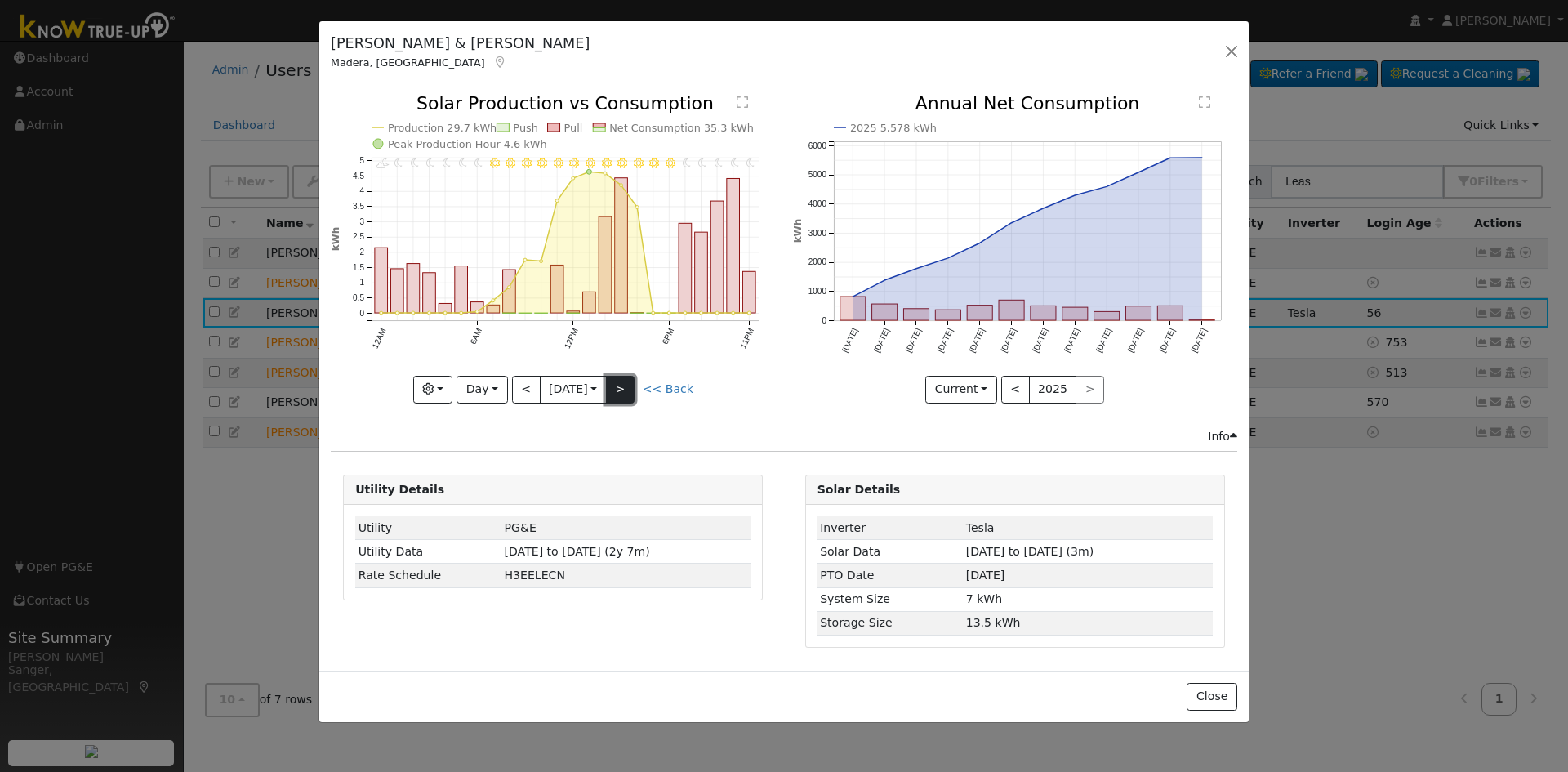
click at [625, 387] on button ">" at bounding box center [620, 390] width 29 height 28
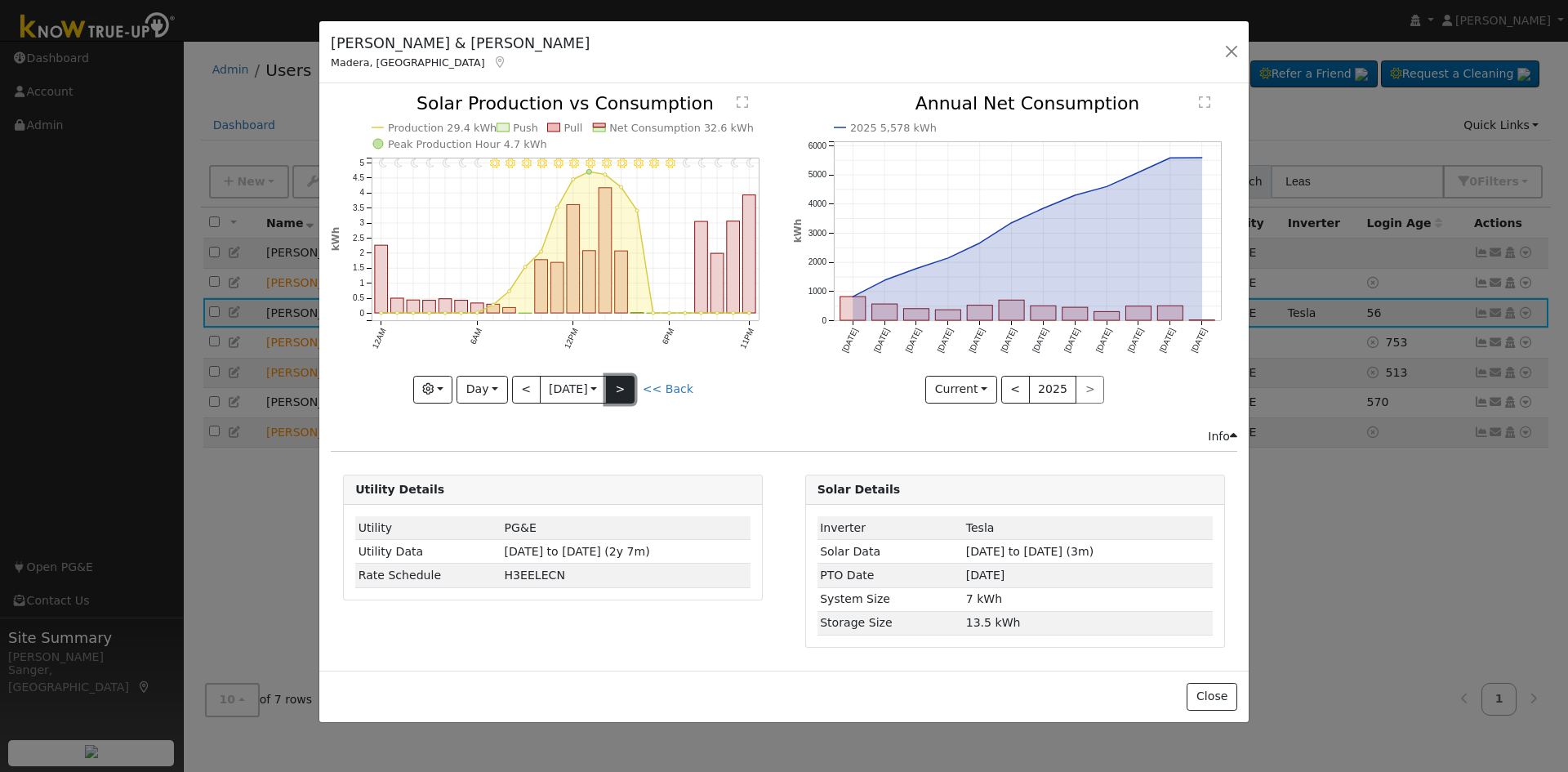
click at [630, 385] on button ">" at bounding box center [620, 390] width 29 height 28
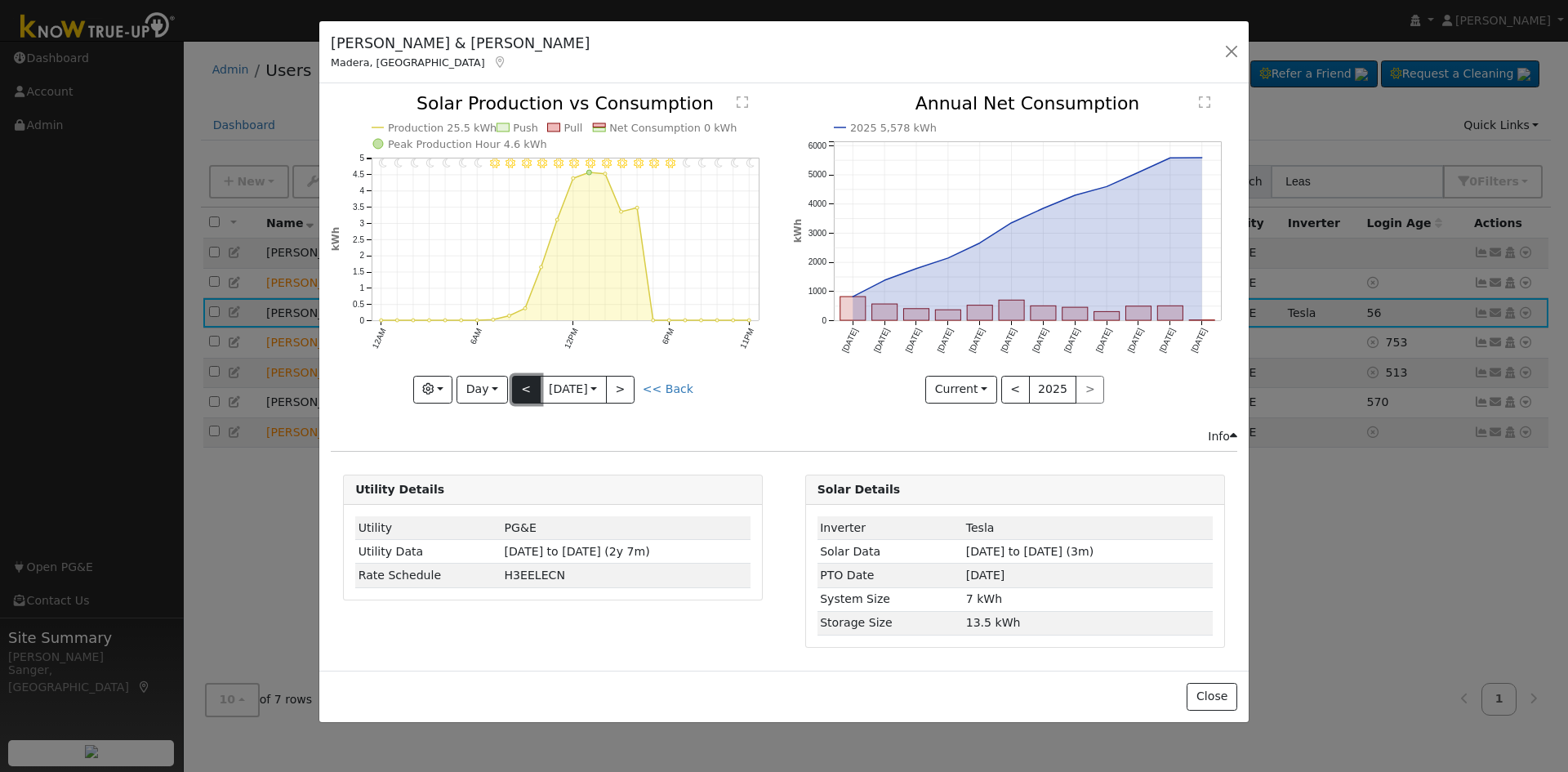
click at [521, 392] on button "<" at bounding box center [526, 390] width 29 height 28
type input "[DATE]"
